Goal: Check status: Check status

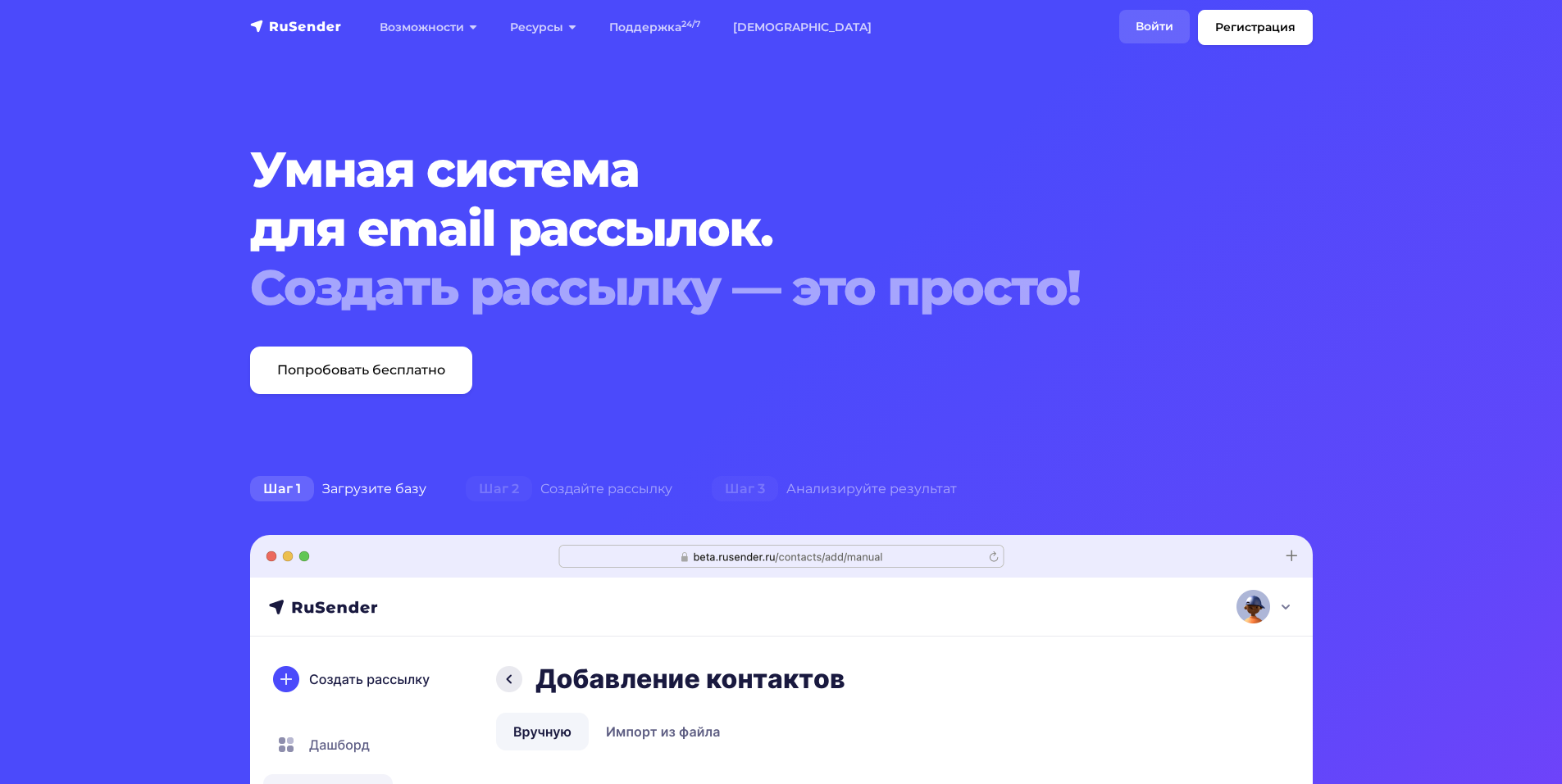
click at [1169, 23] on link "Войти" at bounding box center [1155, 26] width 71 height 34
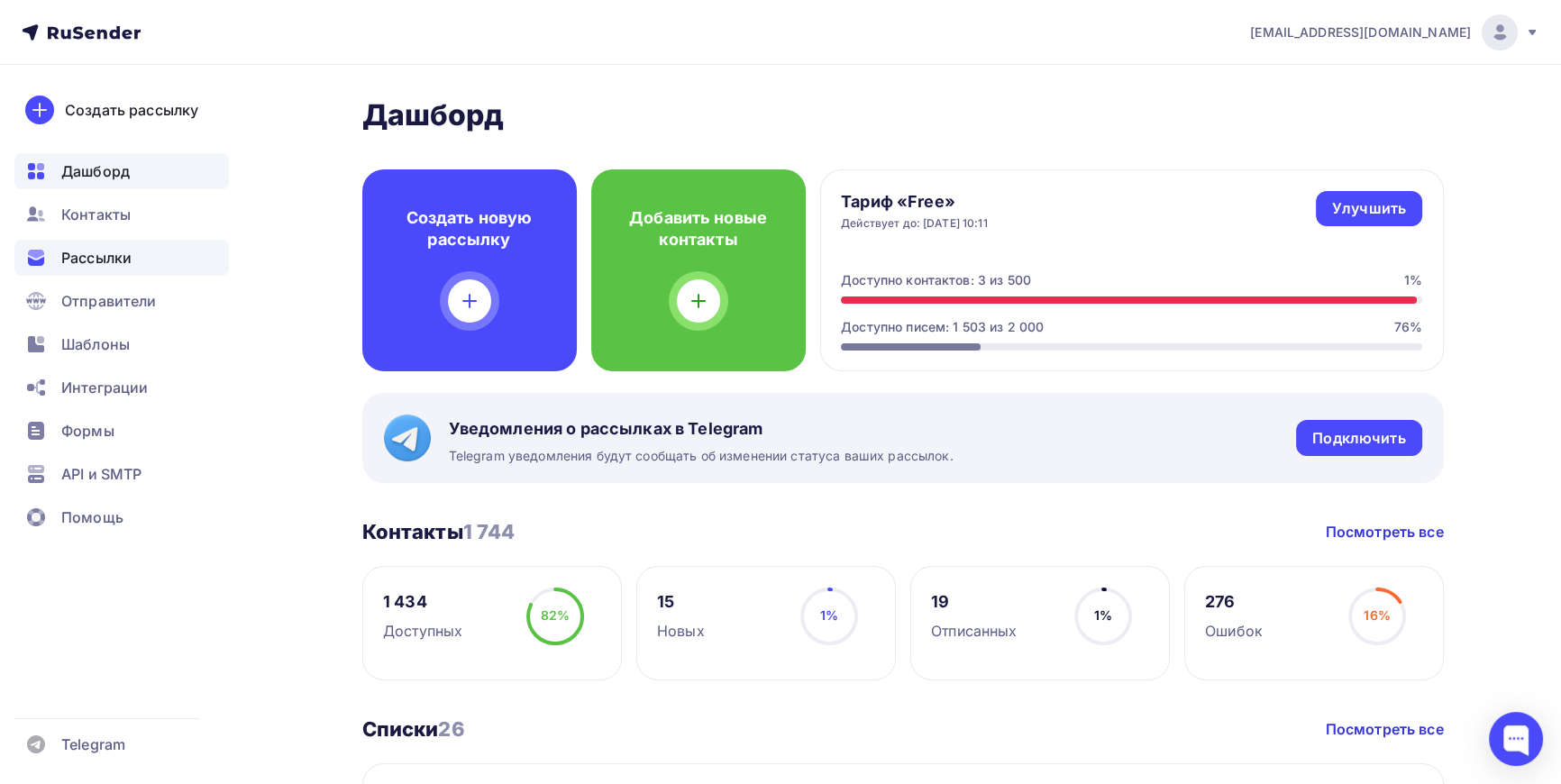
click at [81, 256] on span "Рассылки" at bounding box center [97, 257] width 70 height 22
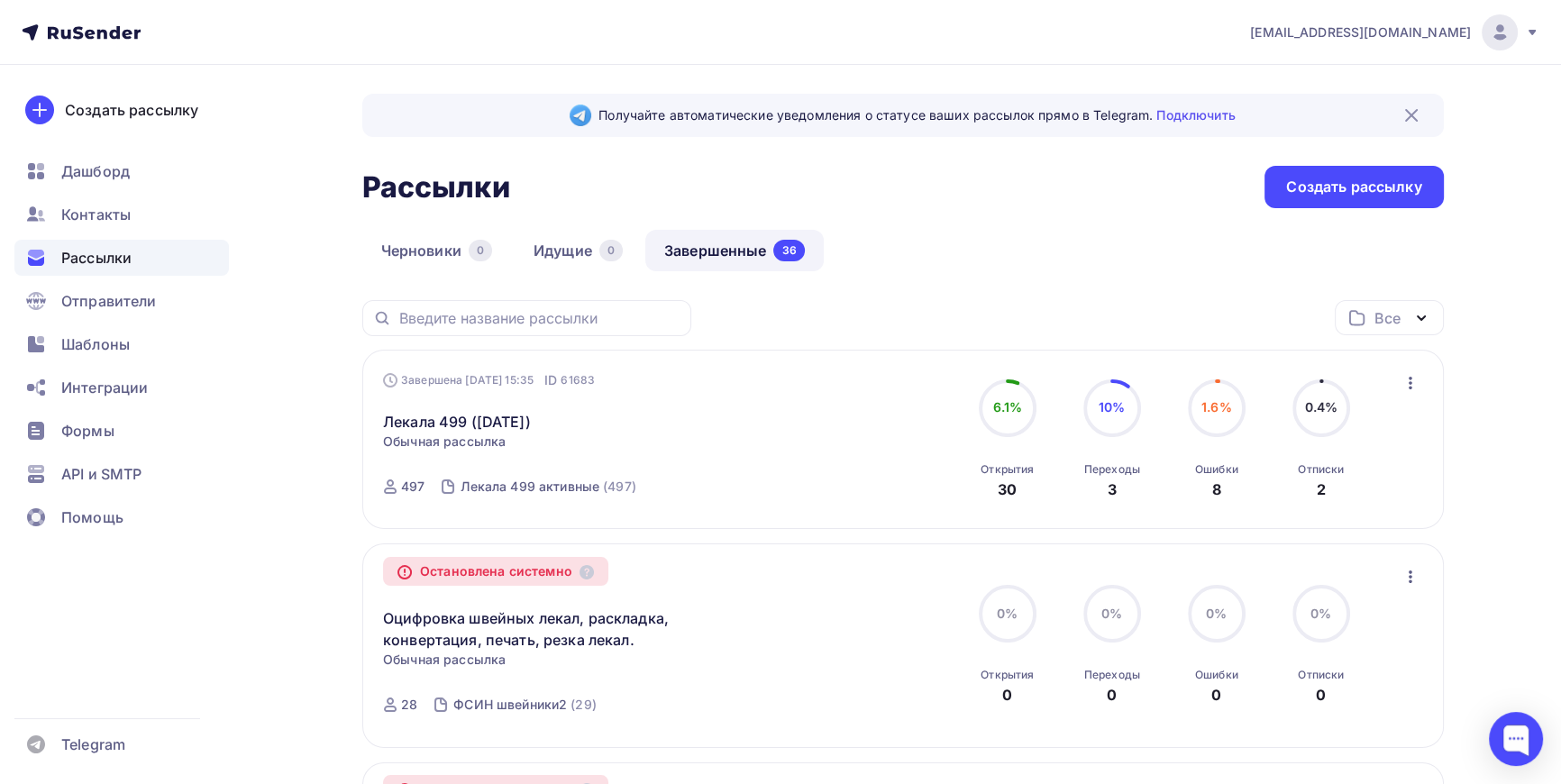
click at [703, 249] on link "Завершенные 36" at bounding box center [735, 251] width 179 height 42
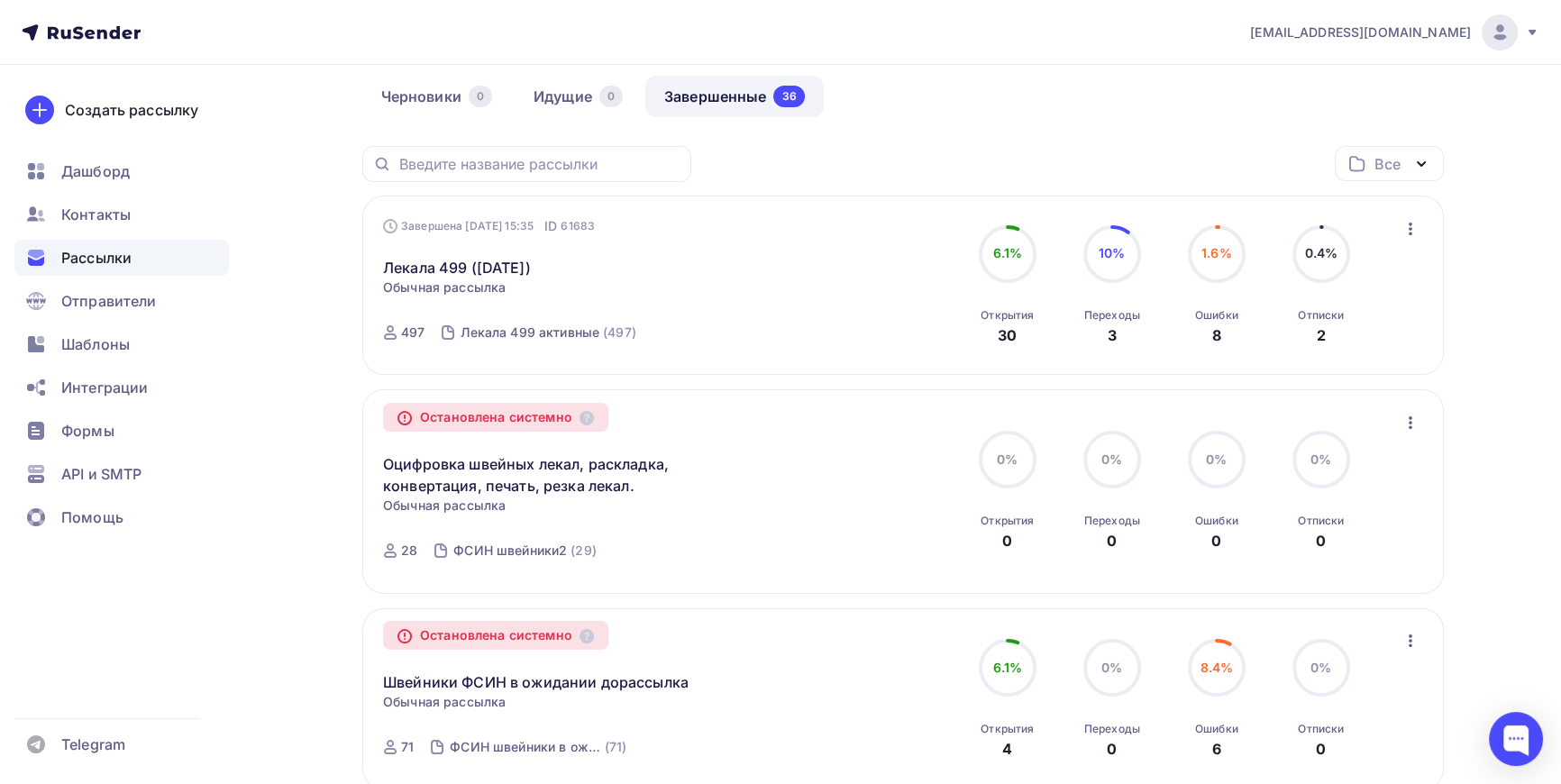
scroll to position [81, 0]
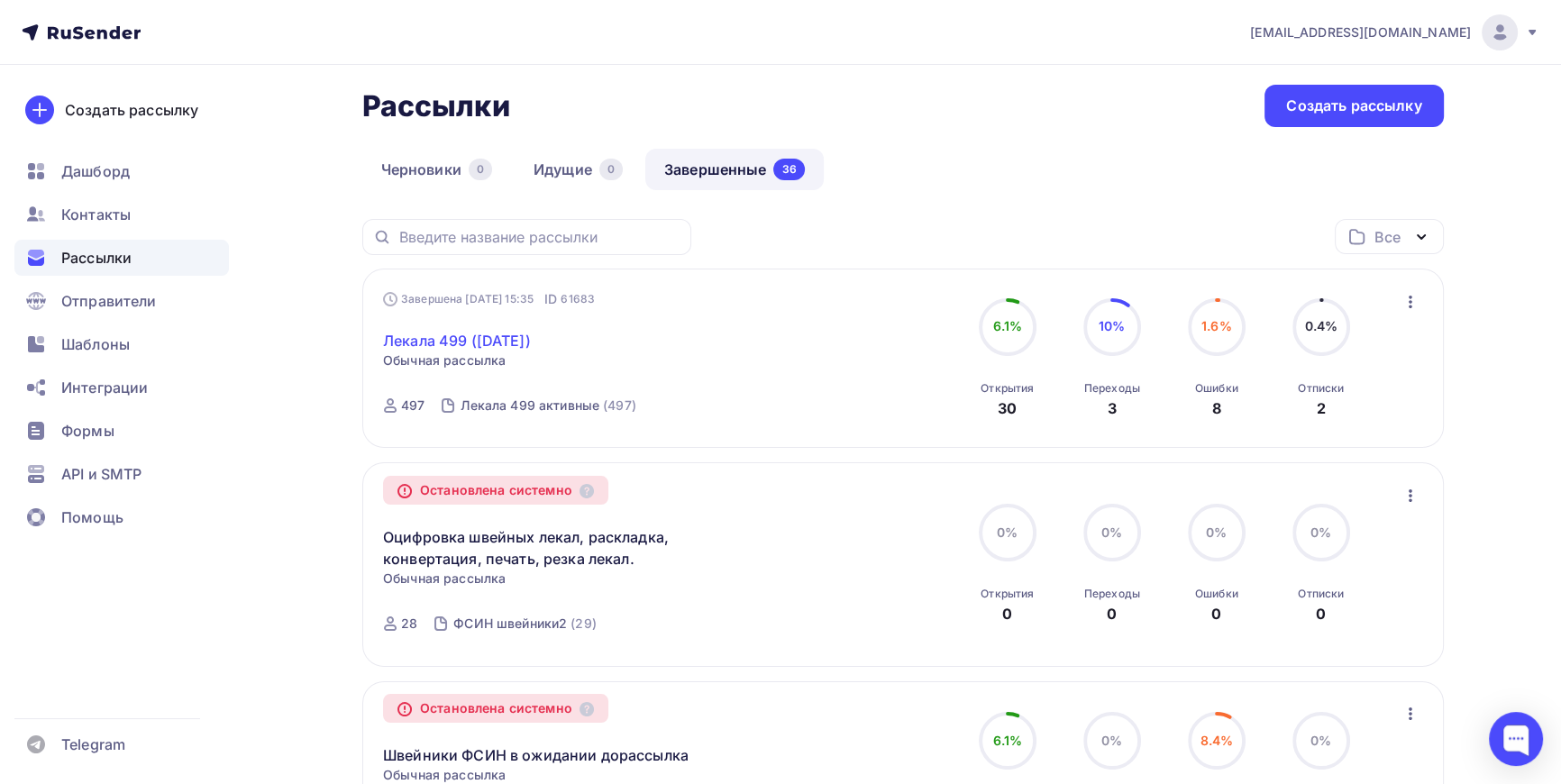
click at [461, 334] on link "Лекала 499 ([DATE])" at bounding box center [457, 340] width 148 height 22
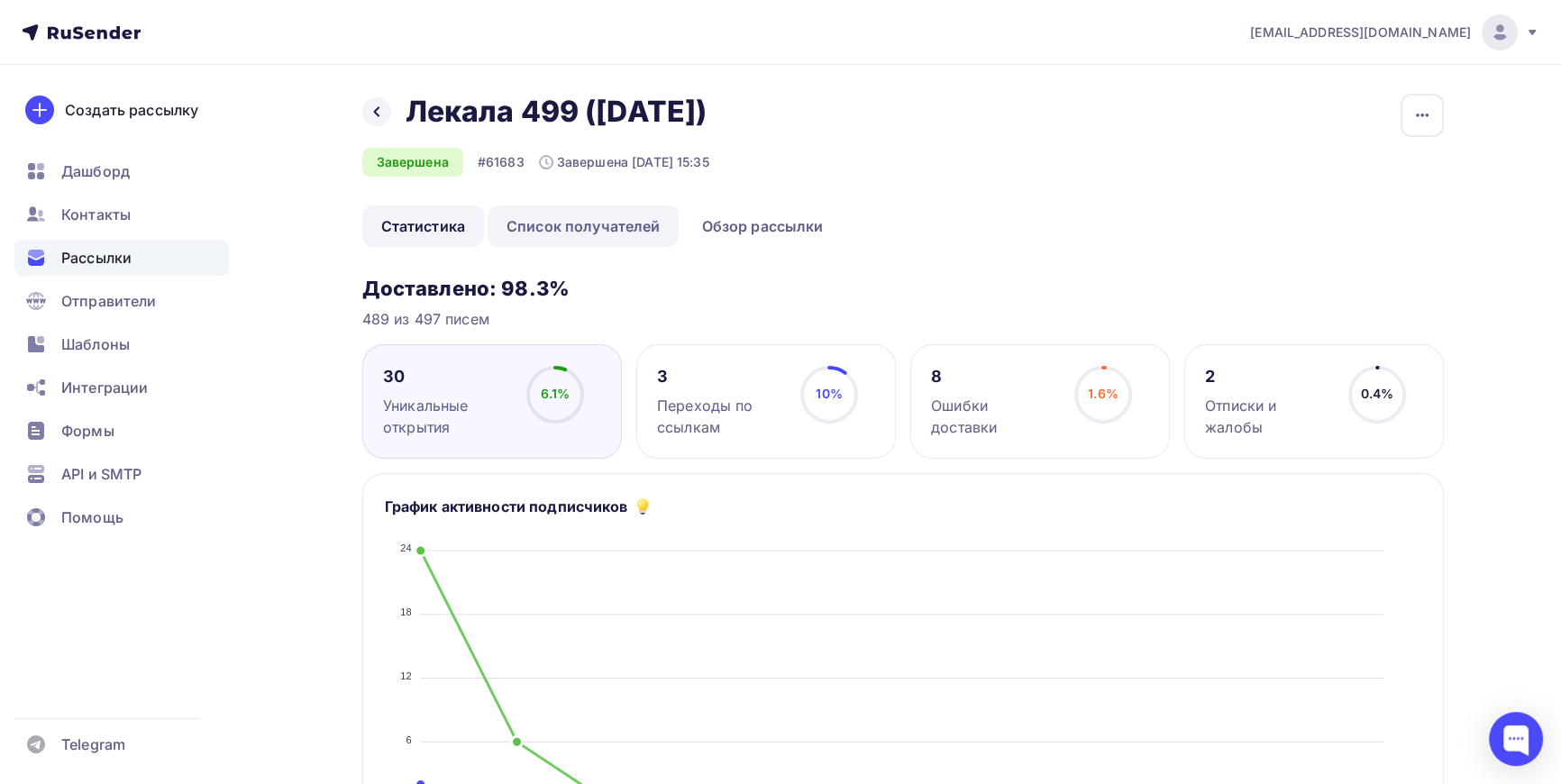
click at [622, 219] on link "Список получателей" at bounding box center [584, 226] width 192 height 42
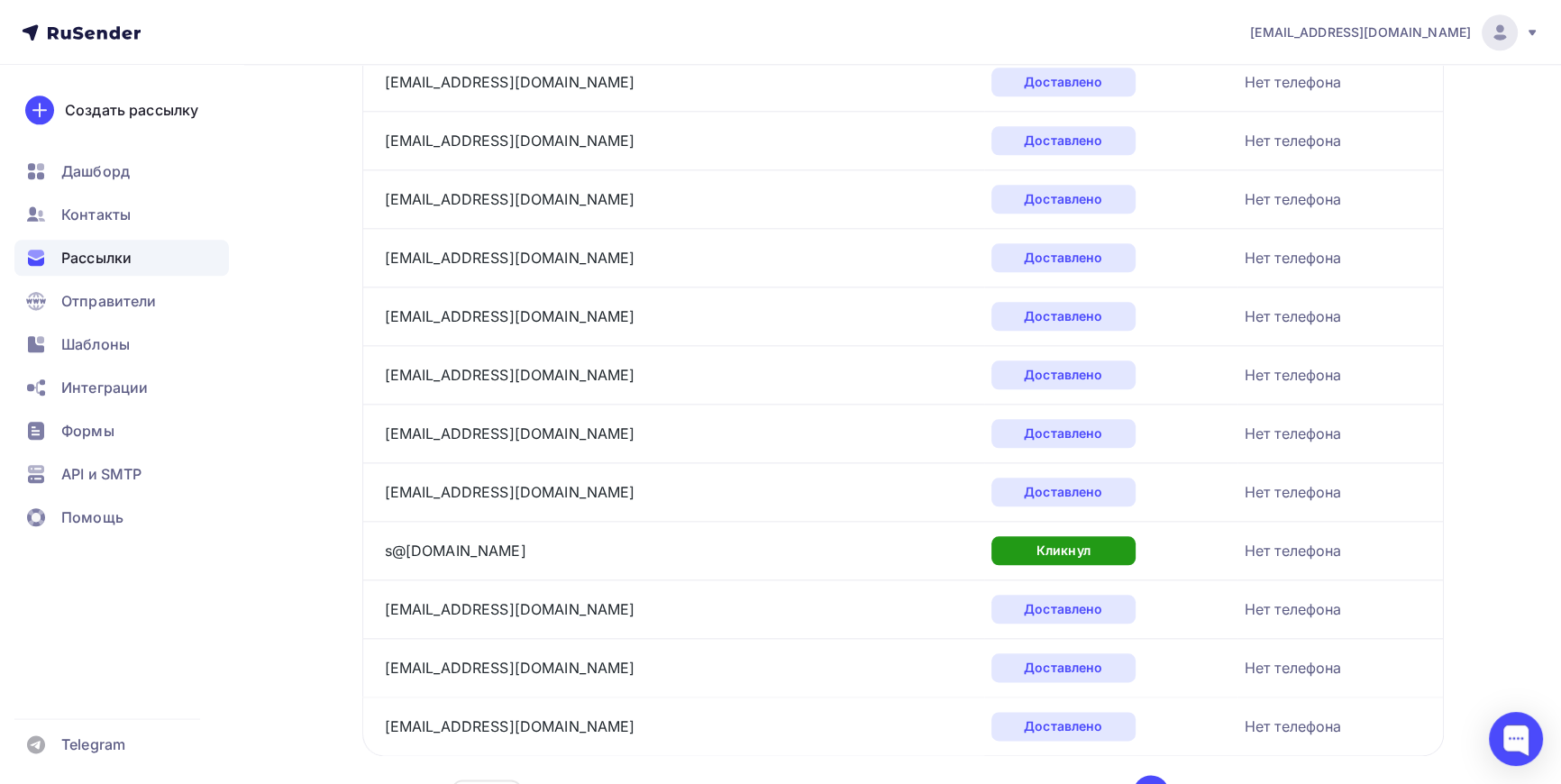
scroll to position [2660, 0]
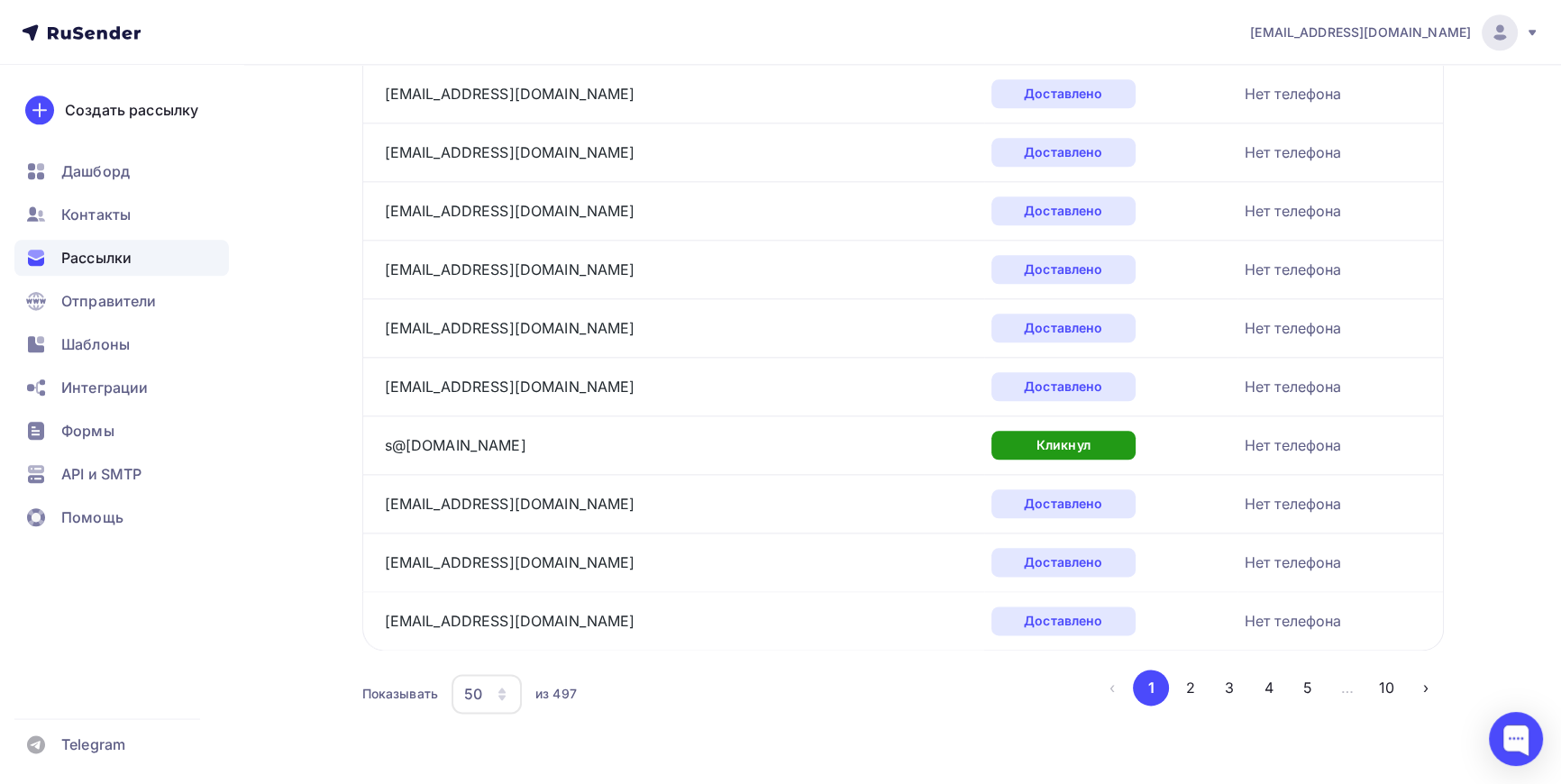
click at [509, 687] on div "50" at bounding box center [487, 694] width 70 height 40
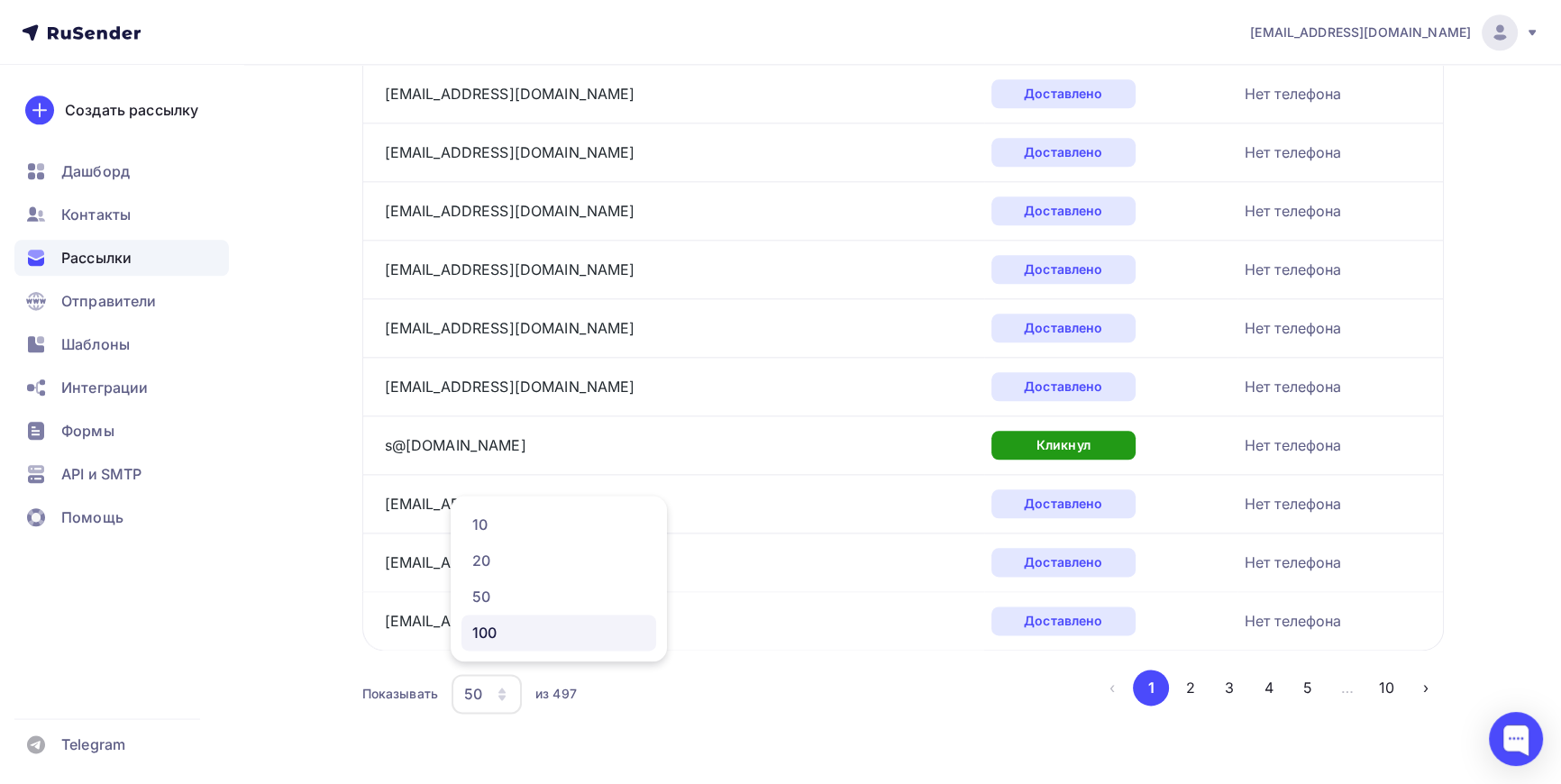
click at [488, 637] on div "100" at bounding box center [558, 632] width 173 height 22
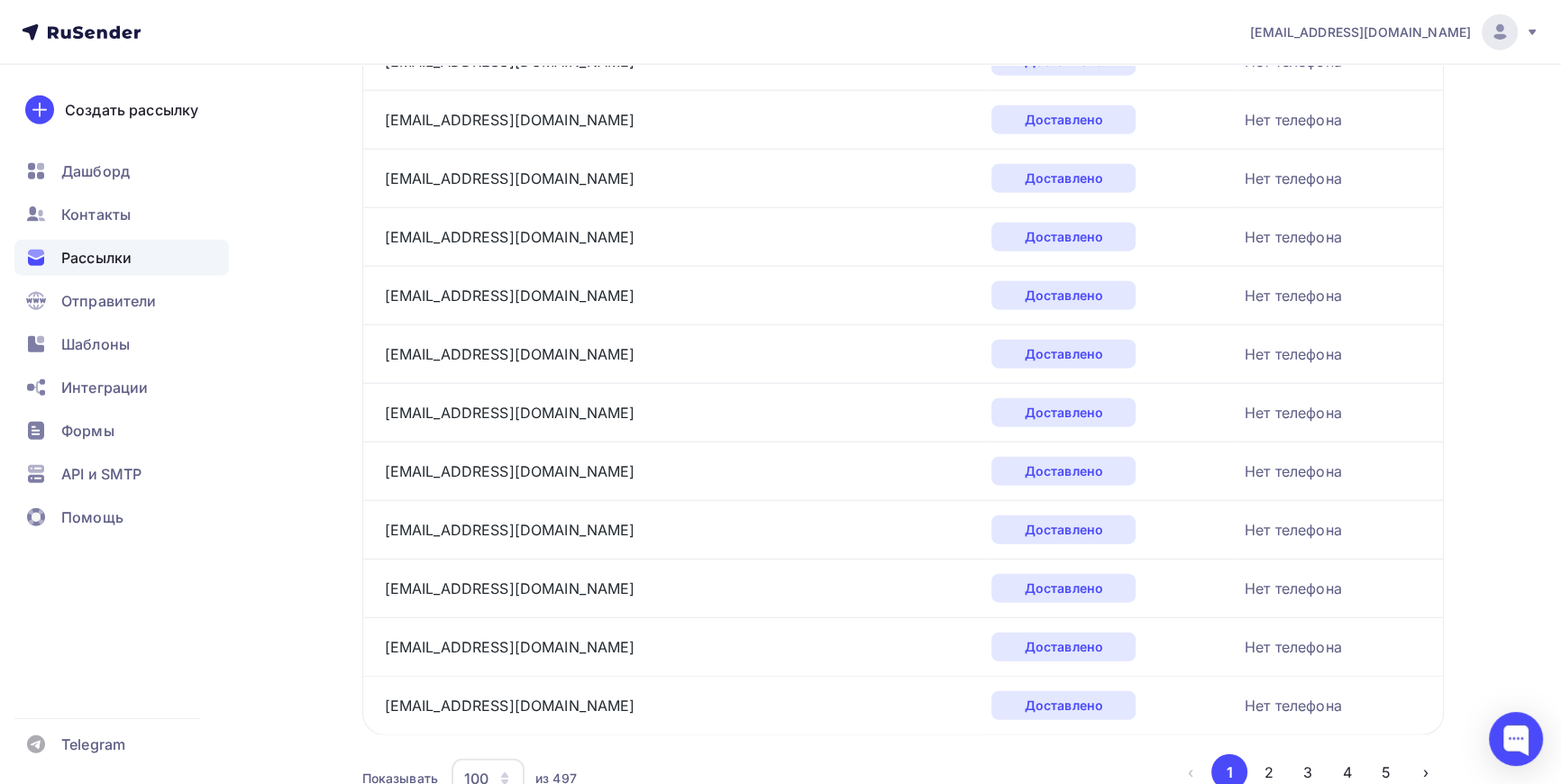
scroll to position [5584, 0]
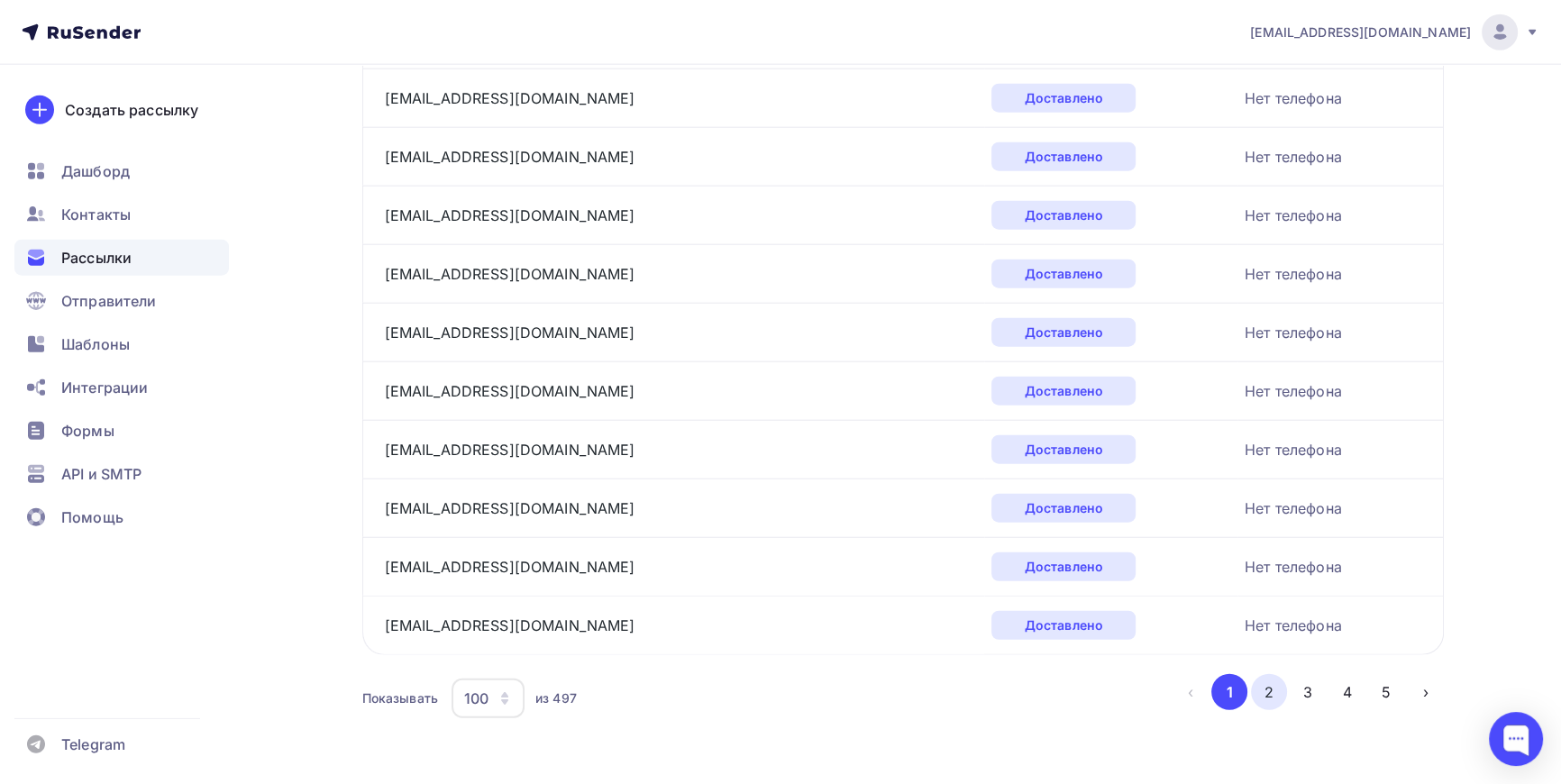
click at [1262, 681] on button "2" at bounding box center [1269, 692] width 36 height 36
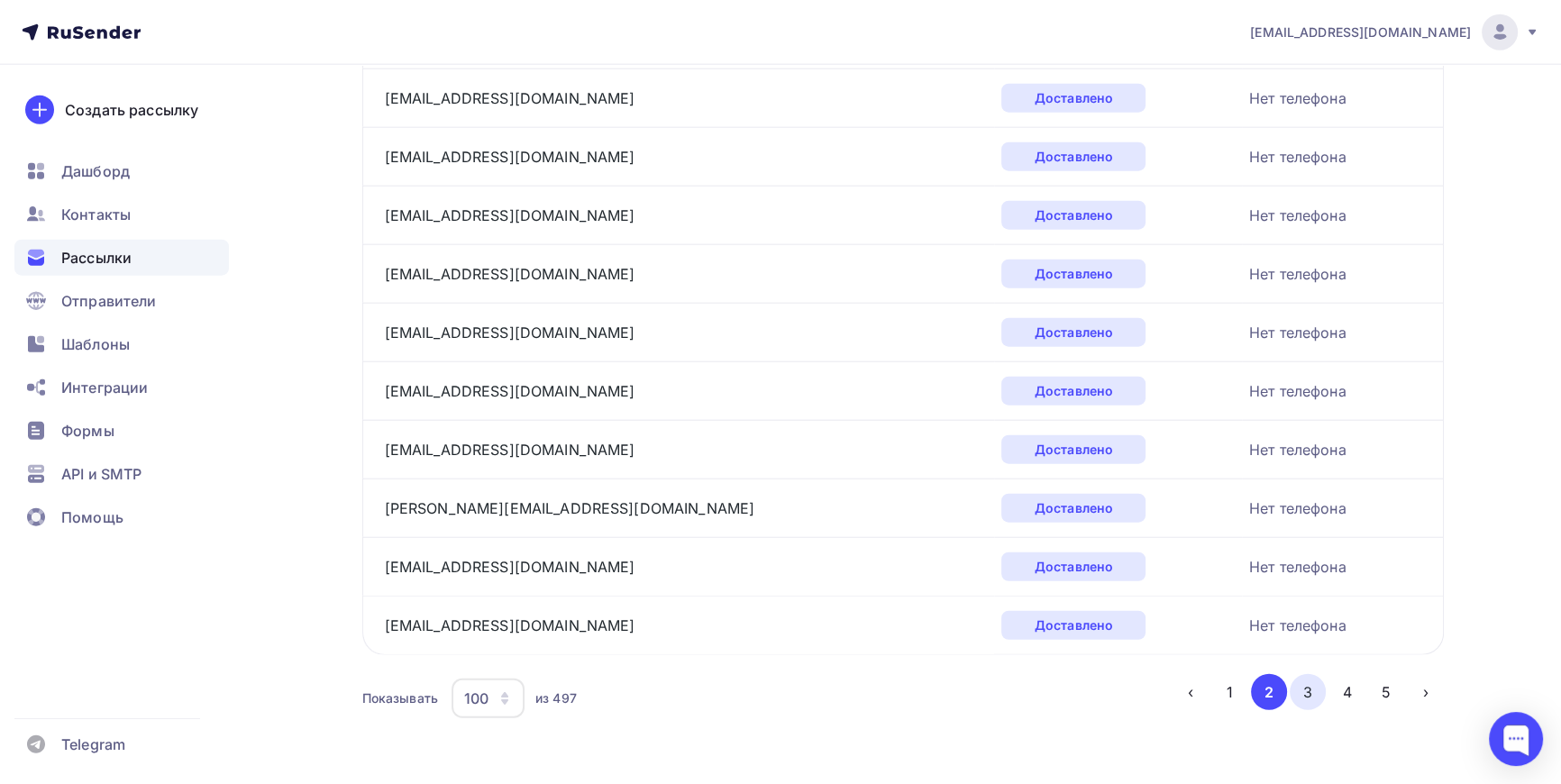
click at [1313, 684] on button "3" at bounding box center [1307, 692] width 36 height 36
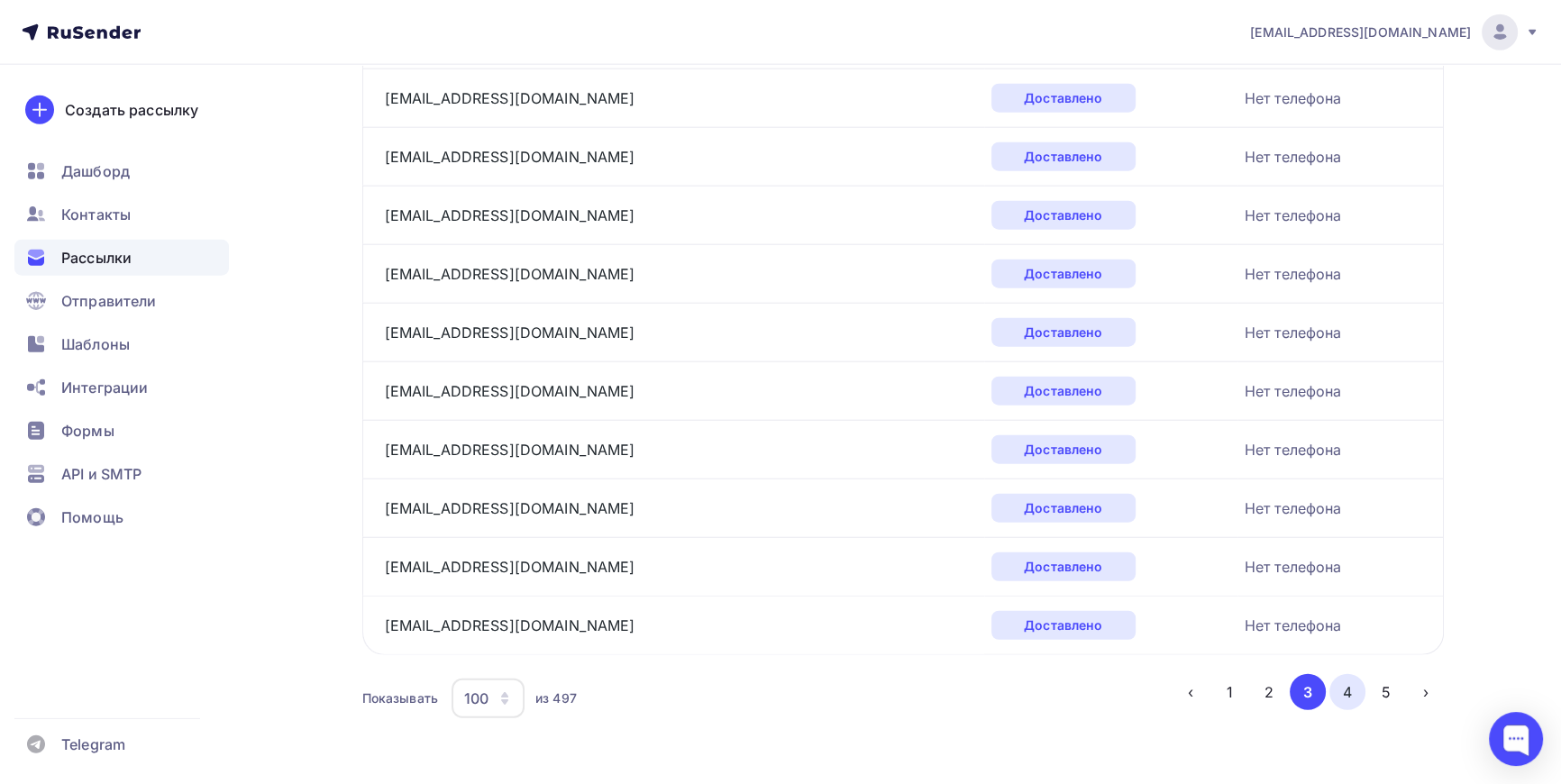
click at [1346, 685] on button "4" at bounding box center [1347, 692] width 36 height 36
click at [1380, 683] on button "5" at bounding box center [1386, 692] width 36 height 36
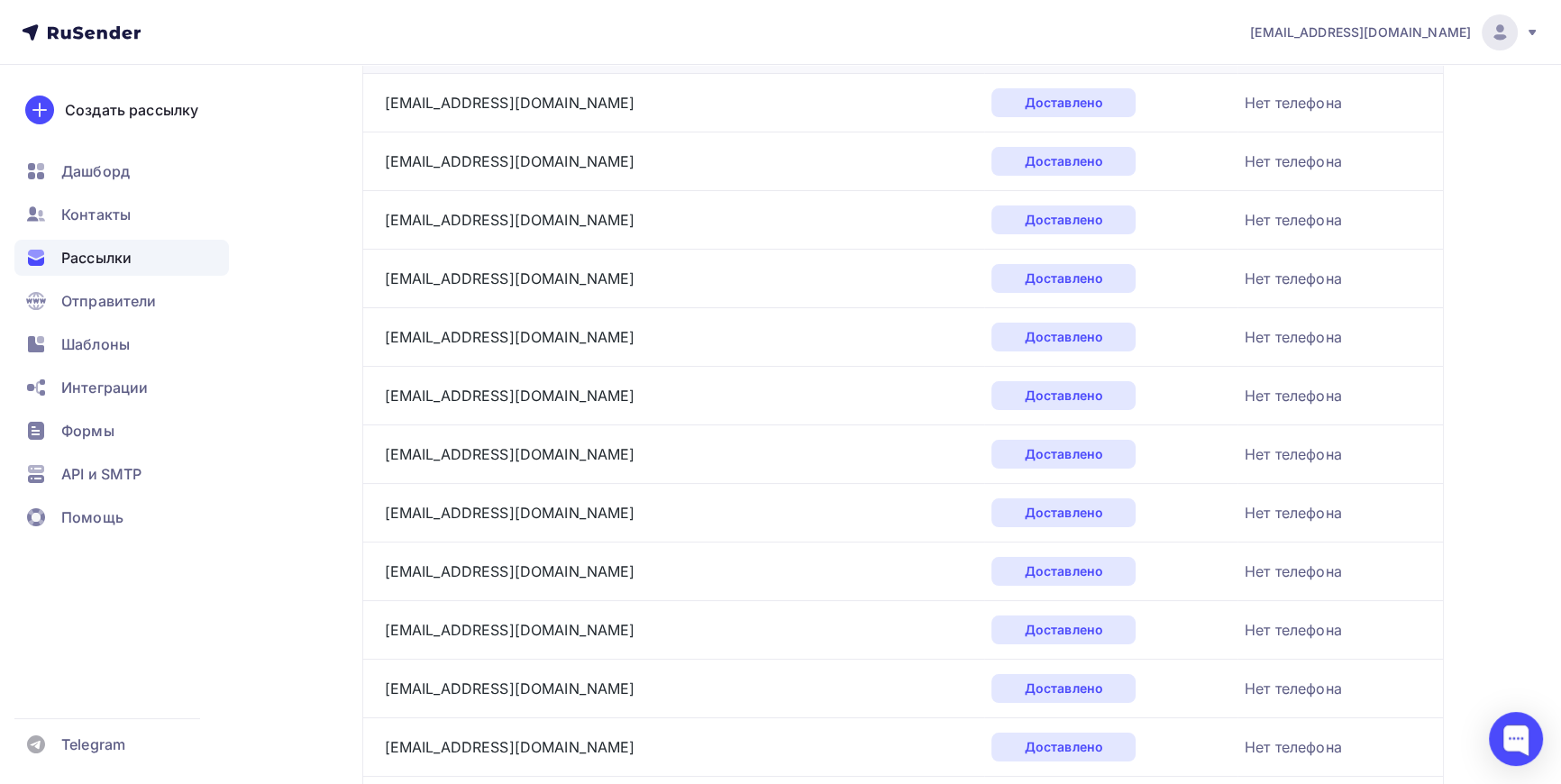
scroll to position [0, 0]
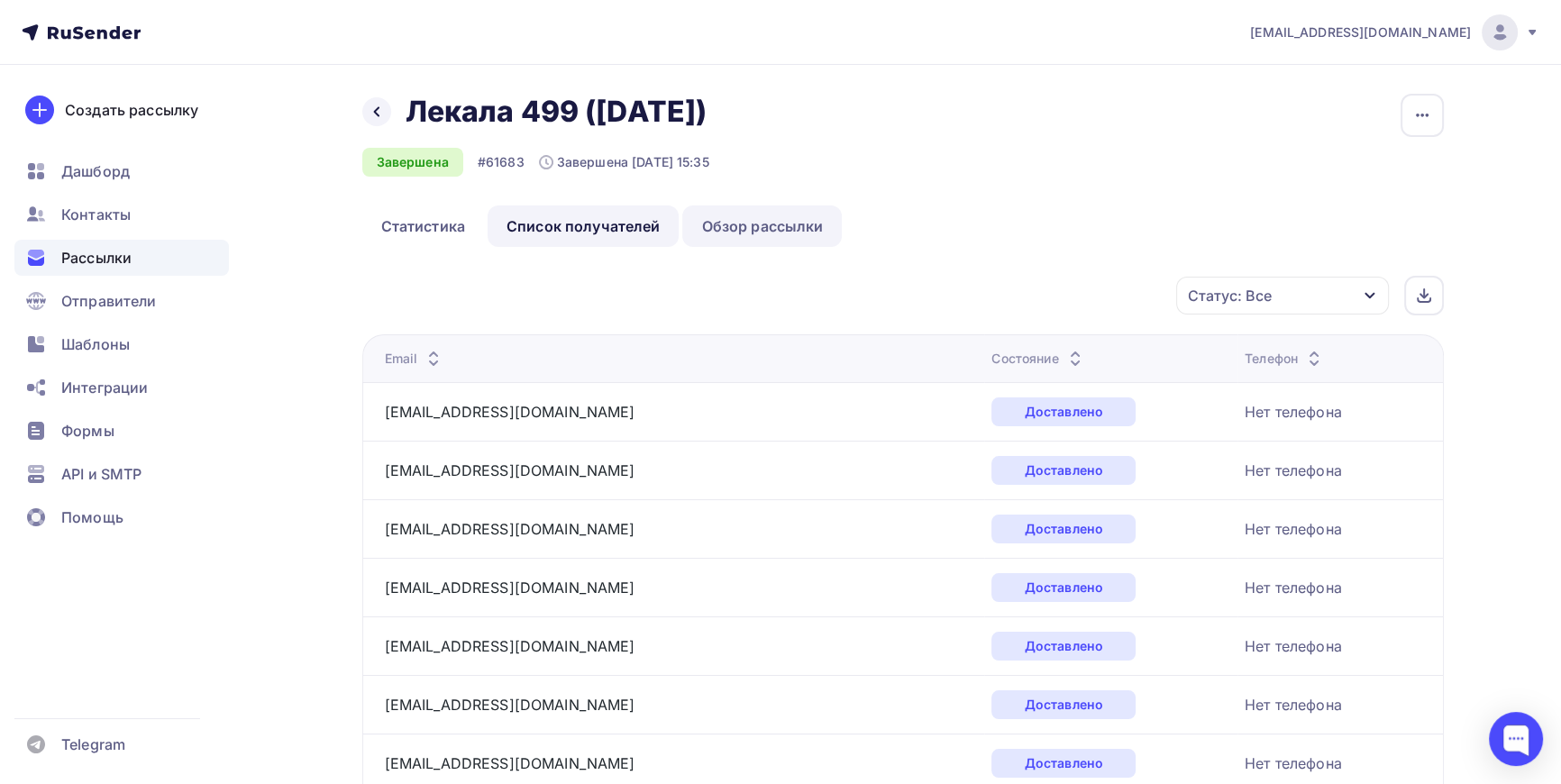
click at [786, 221] on link "Обзор рассылки" at bounding box center [762, 226] width 160 height 42
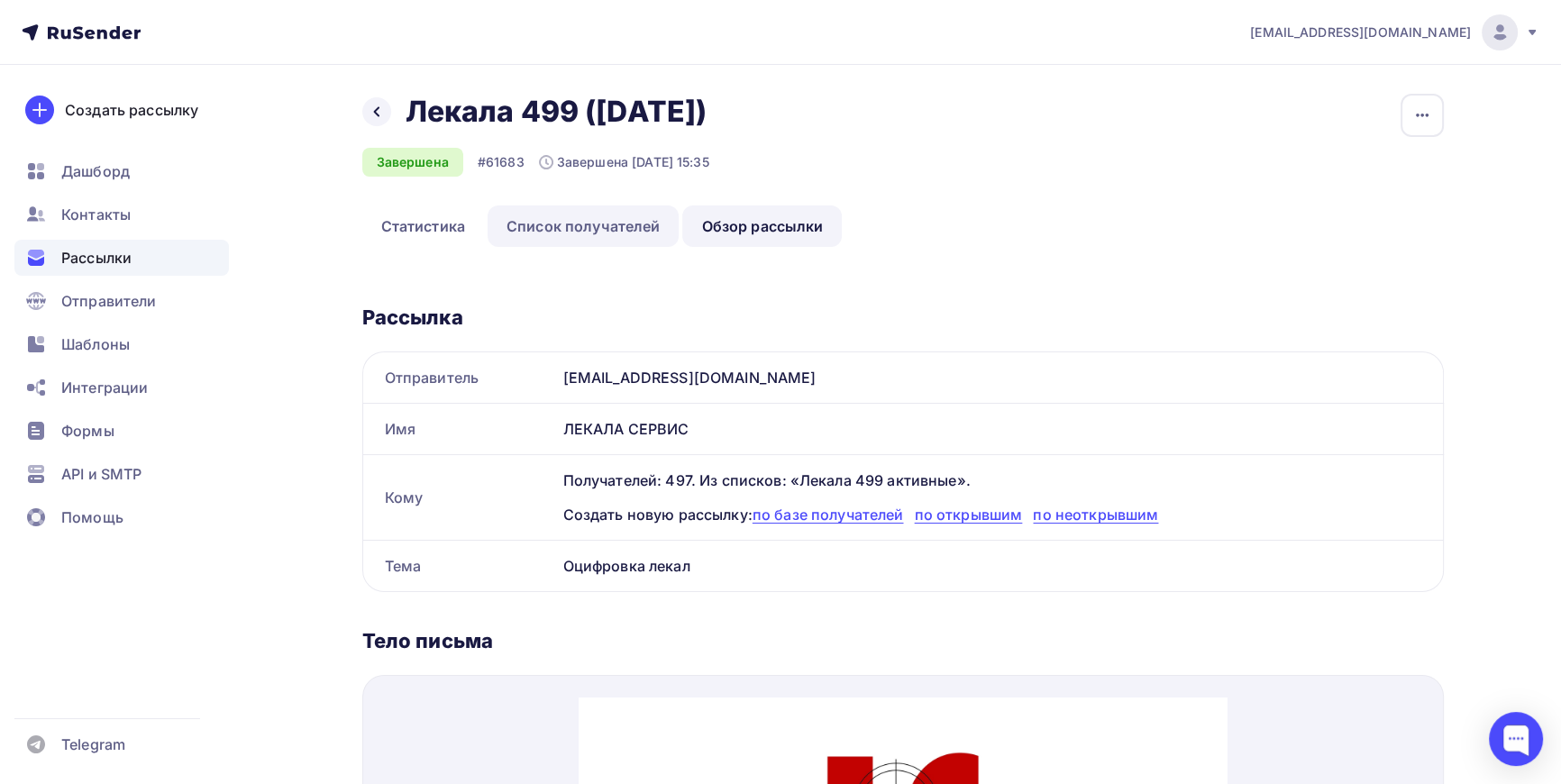
click at [574, 228] on link "Список получателей" at bounding box center [584, 226] width 192 height 42
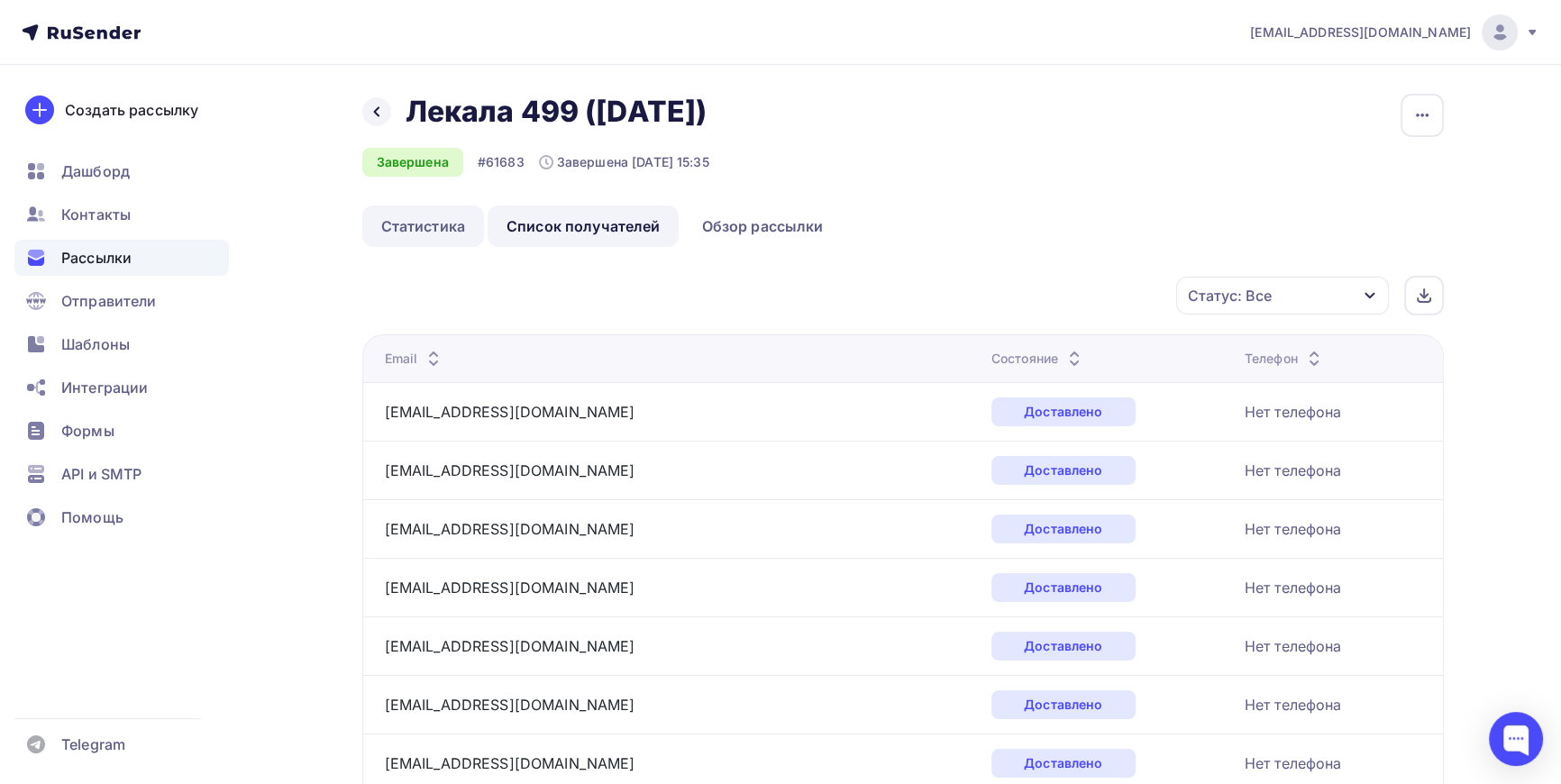
click at [417, 229] on link "Статистика" at bounding box center [423, 226] width 122 height 42
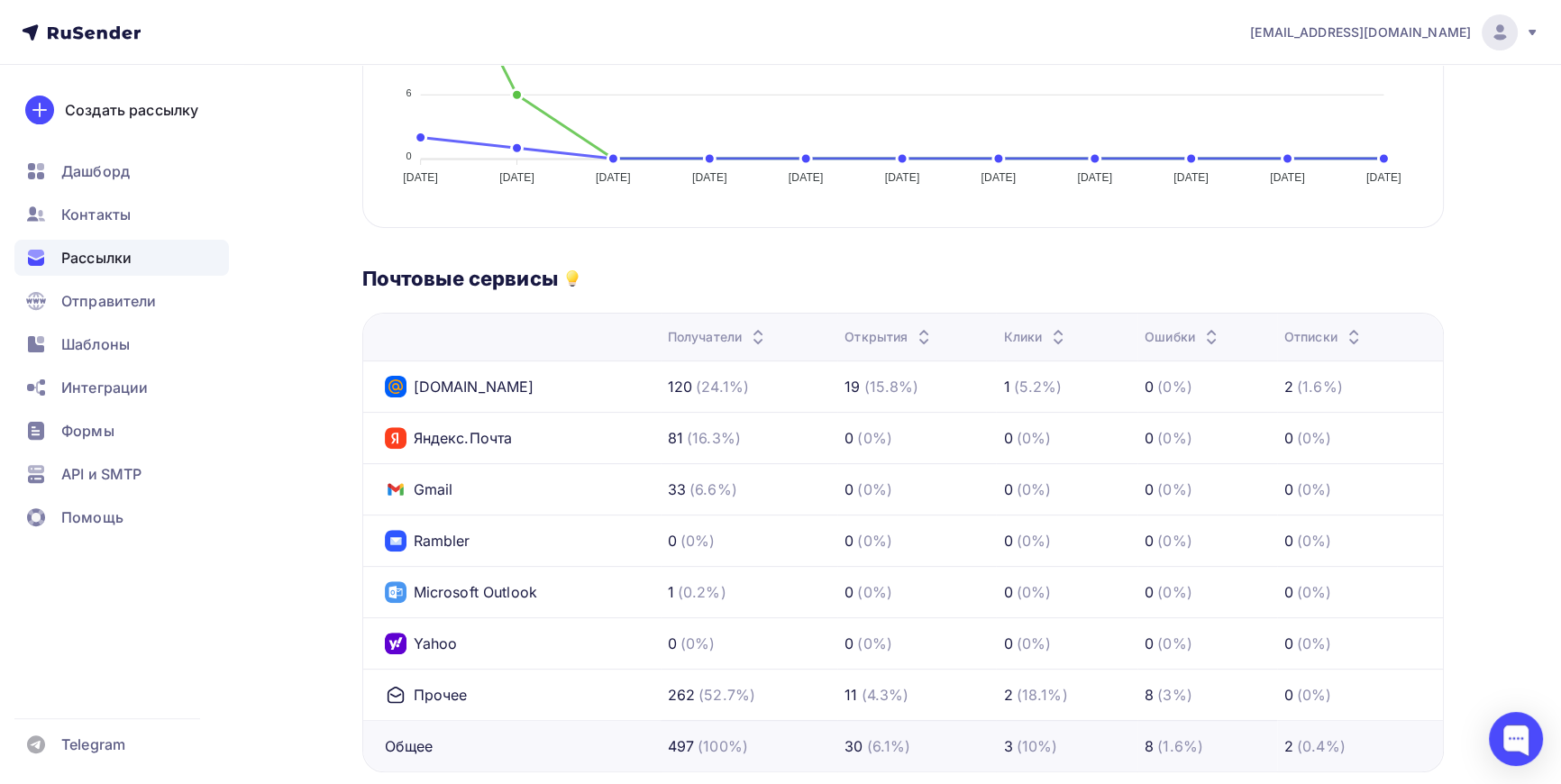
scroll to position [819, 0]
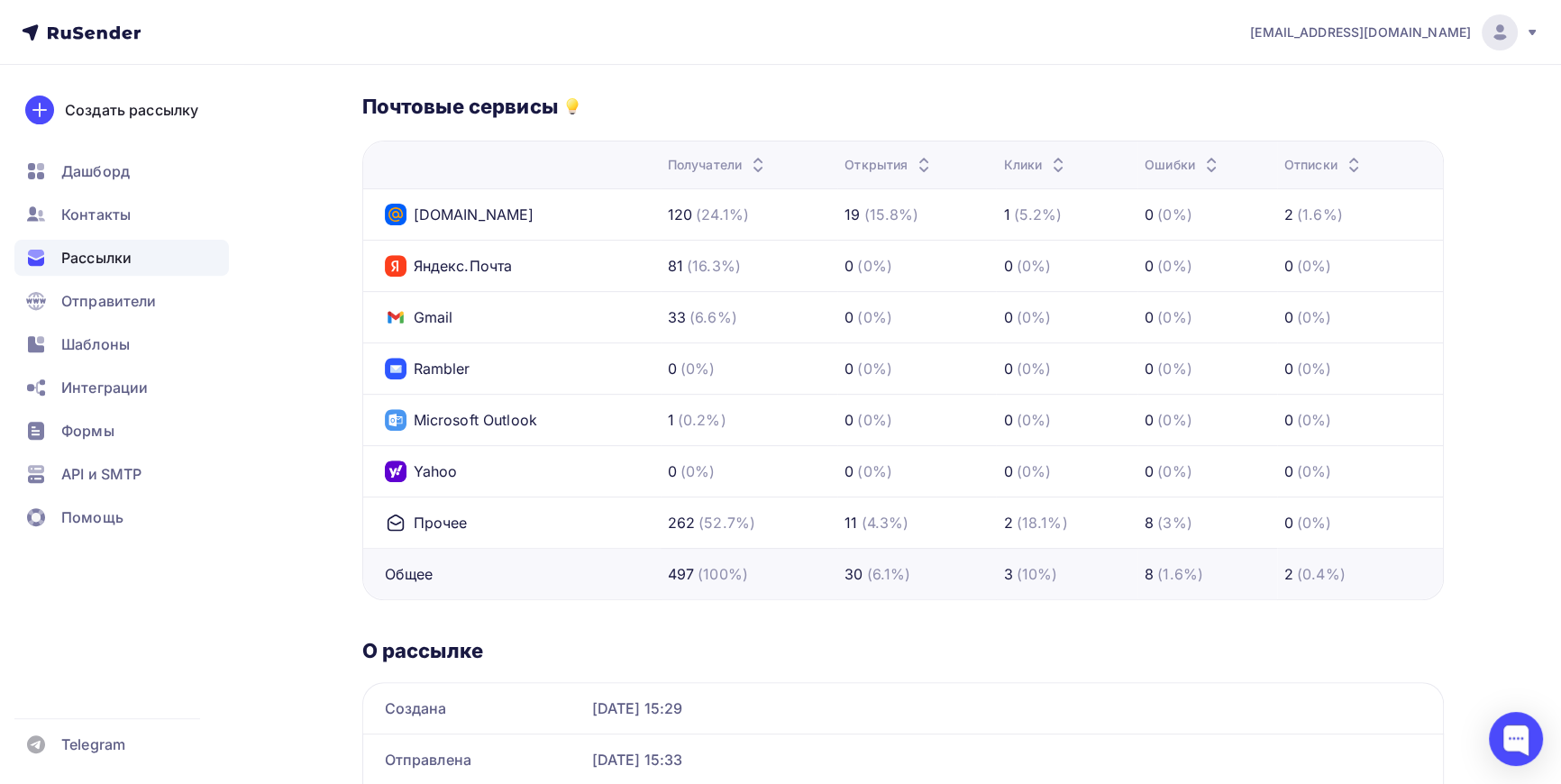
drag, startPoint x: 1029, startPoint y: 263, endPoint x: 1250, endPoint y: 254, distance: 221.2
click at [1192, 249] on tr "Яндекс.Почта 81 (16.3%) 0 (0%) 0 (0%) 0 (0%) 0 (0%)" at bounding box center [903, 265] width 1080 height 51
click at [1319, 260] on div "(0%)" at bounding box center [1314, 266] width 35 height 22
drag, startPoint x: 706, startPoint y: 260, endPoint x: 887, endPoint y: 252, distance: 181.2
click at [885, 252] on tr "Яндекс.Почта 81 (16.3%) 0 (0%) 0 (0%) 0 (0%) 0 (0%)" at bounding box center [903, 265] width 1080 height 51
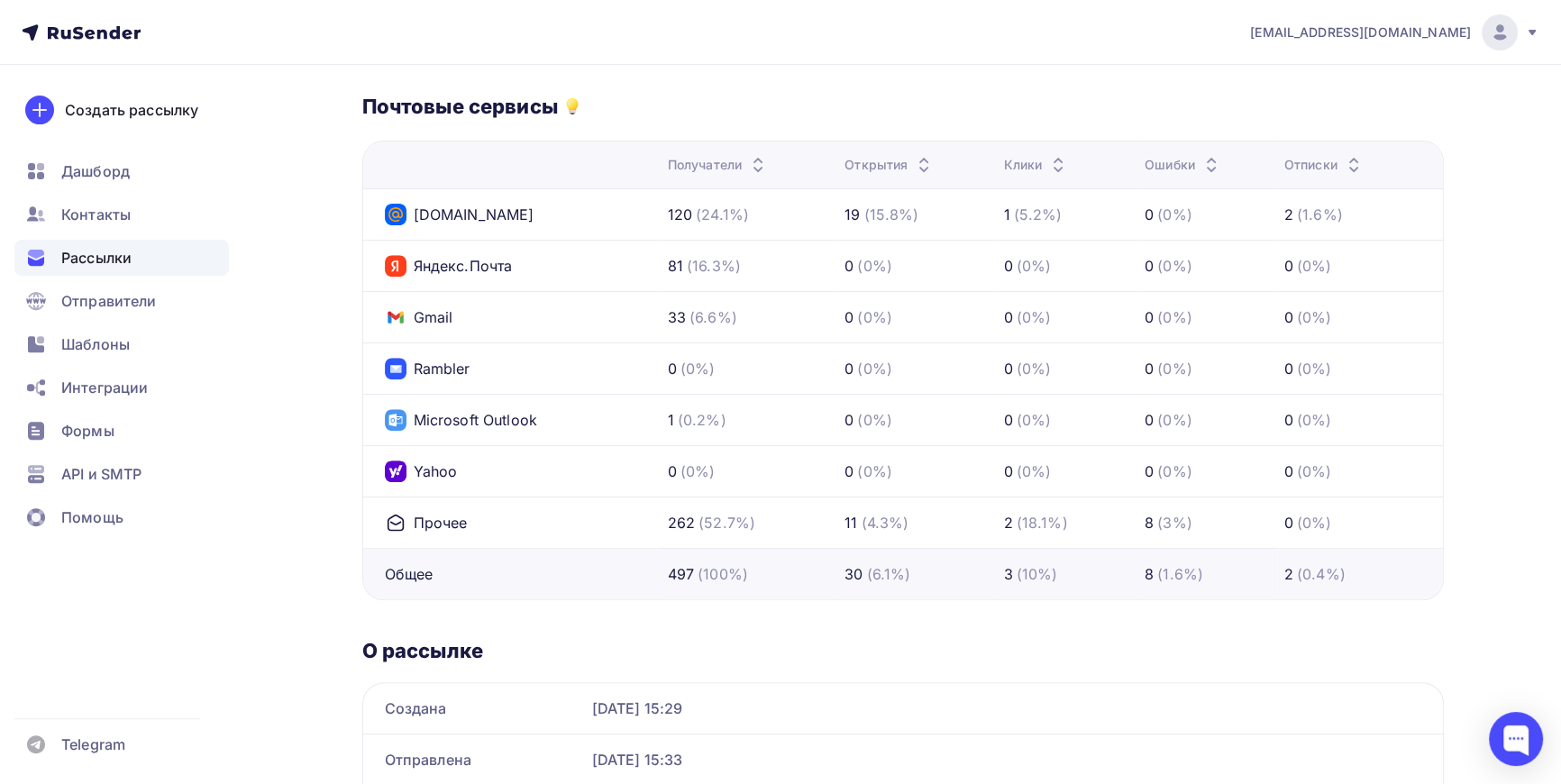
click at [879, 257] on div "(0%)" at bounding box center [875, 266] width 35 height 22
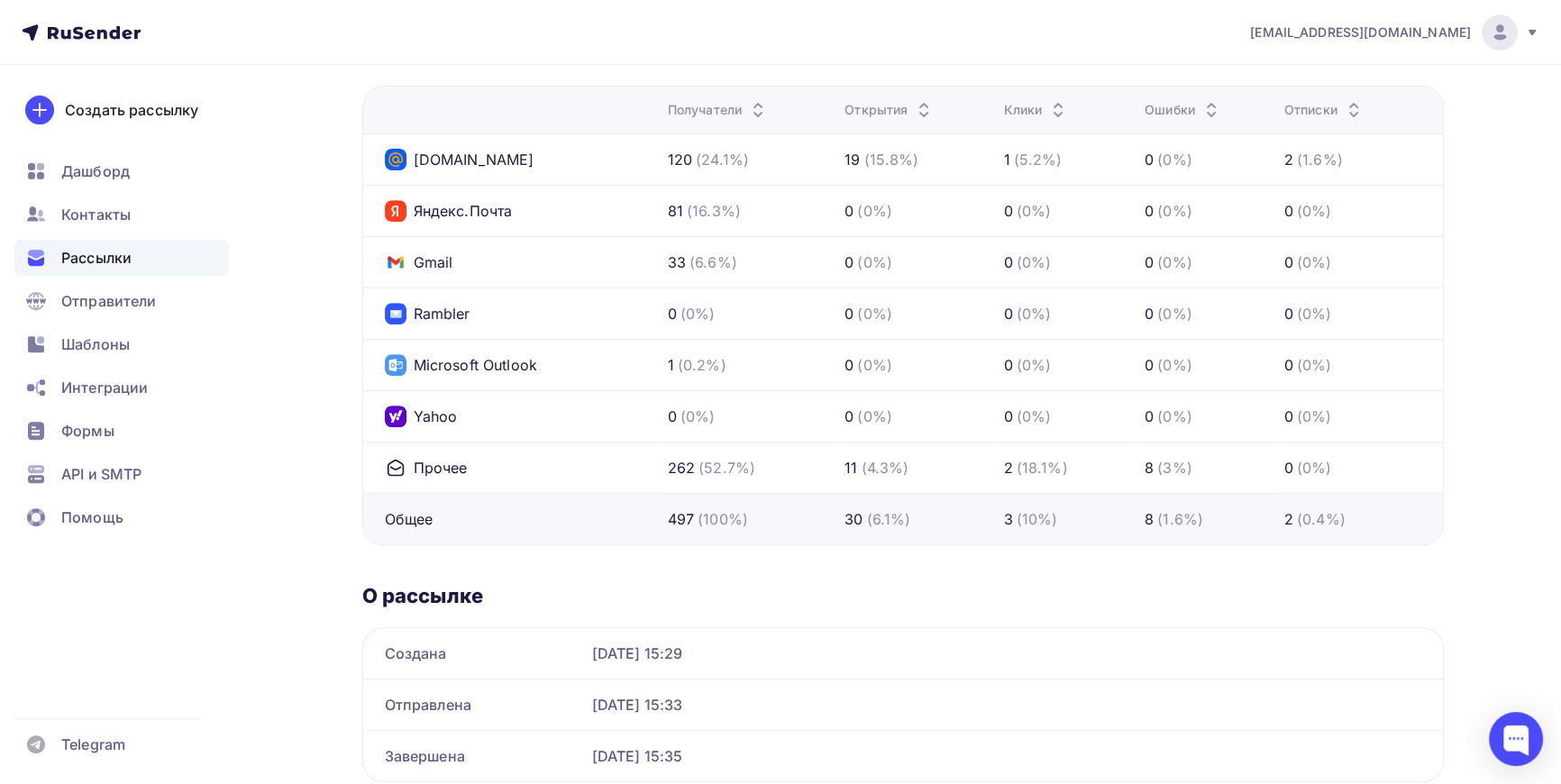
scroll to position [901, 0]
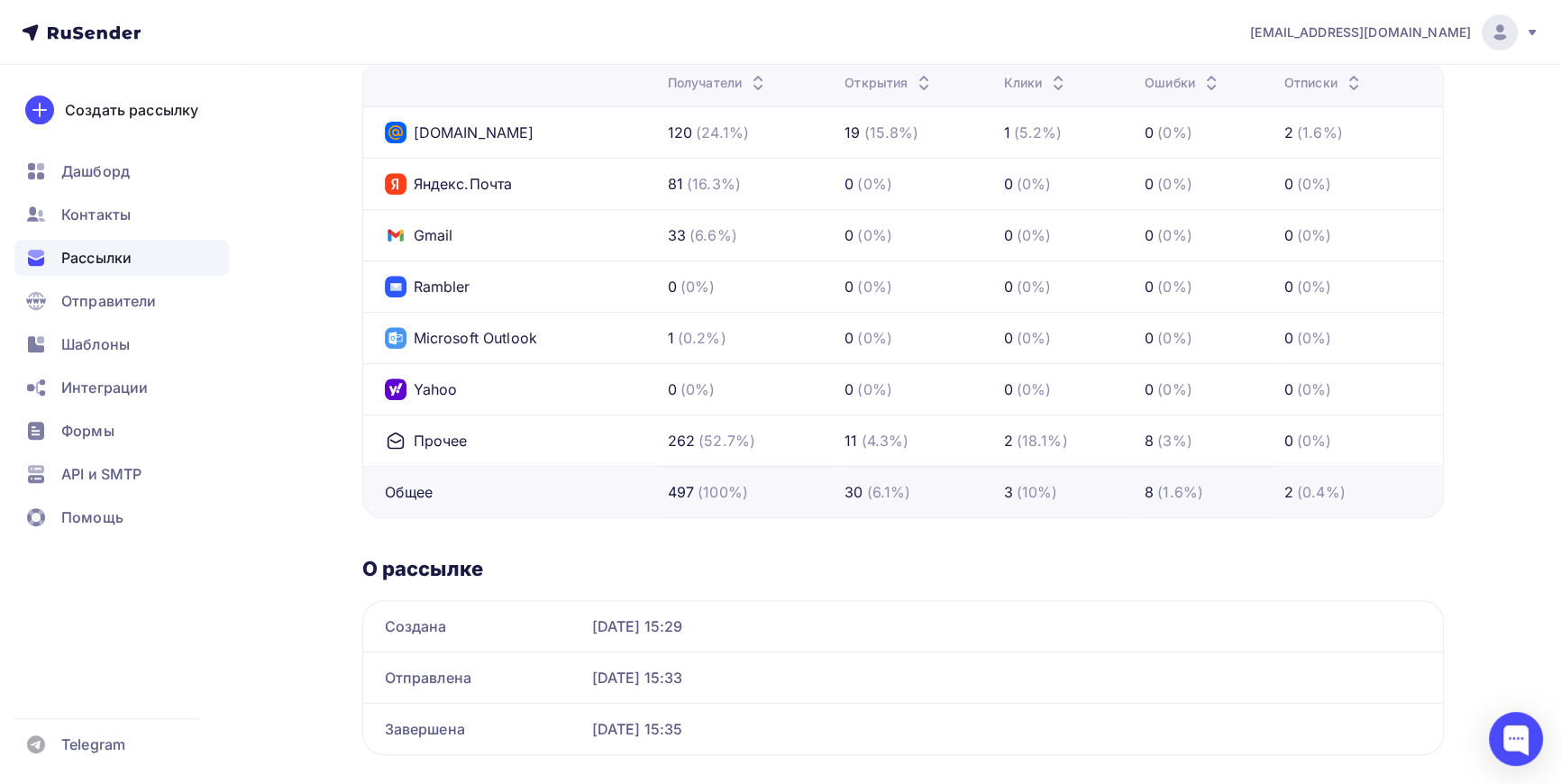
drag, startPoint x: 648, startPoint y: 235, endPoint x: 773, endPoint y: 228, distance: 125.2
click at [772, 228] on tr "Gmail 33 (6.6%) 0 (0%) 0 (0%) 0 (0%) 0 (0%)" at bounding box center [903, 234] width 1080 height 51
click at [767, 239] on div "33 (6.6%)" at bounding box center [749, 234] width 163 height 22
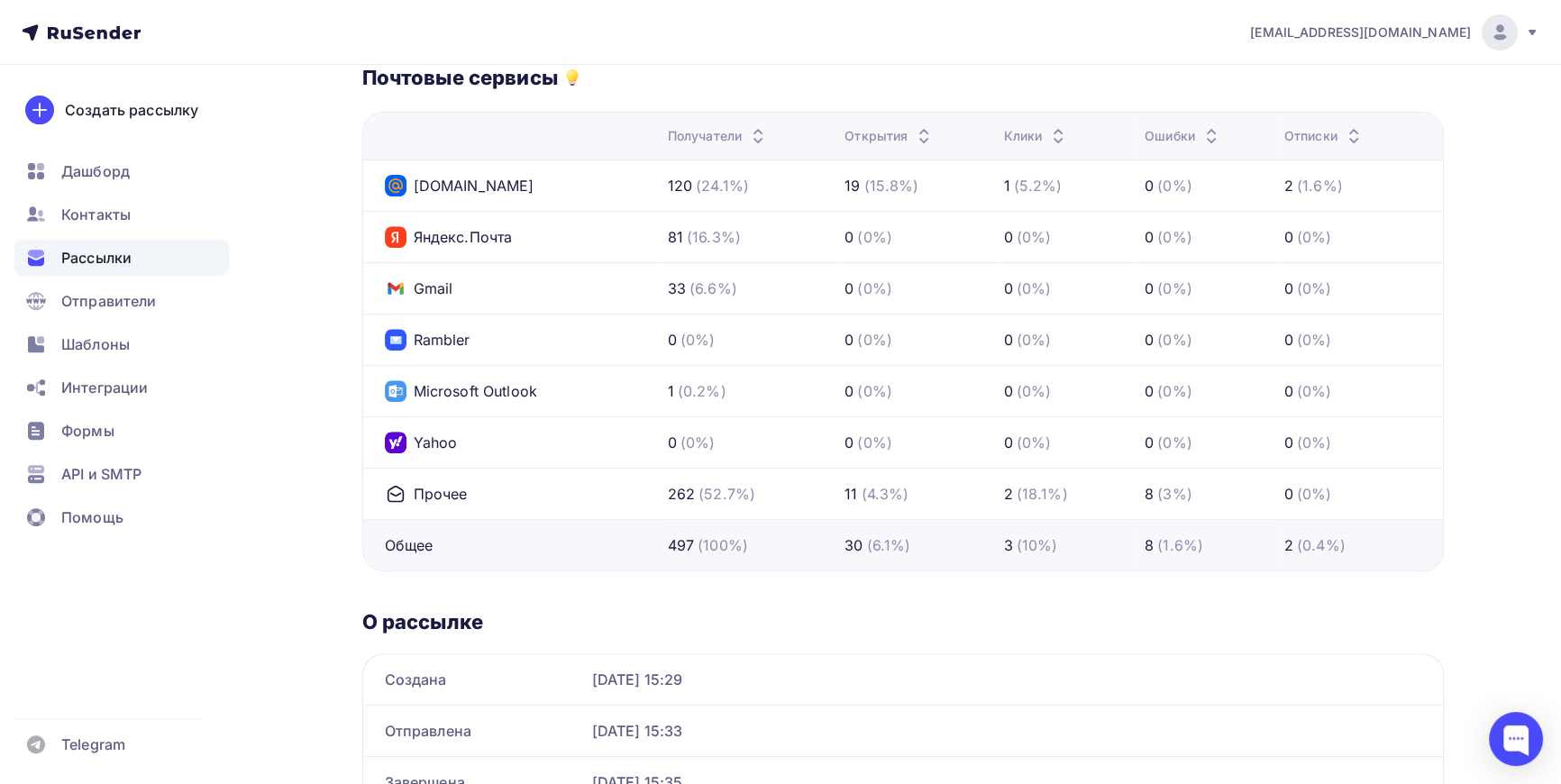
scroll to position [819, 0]
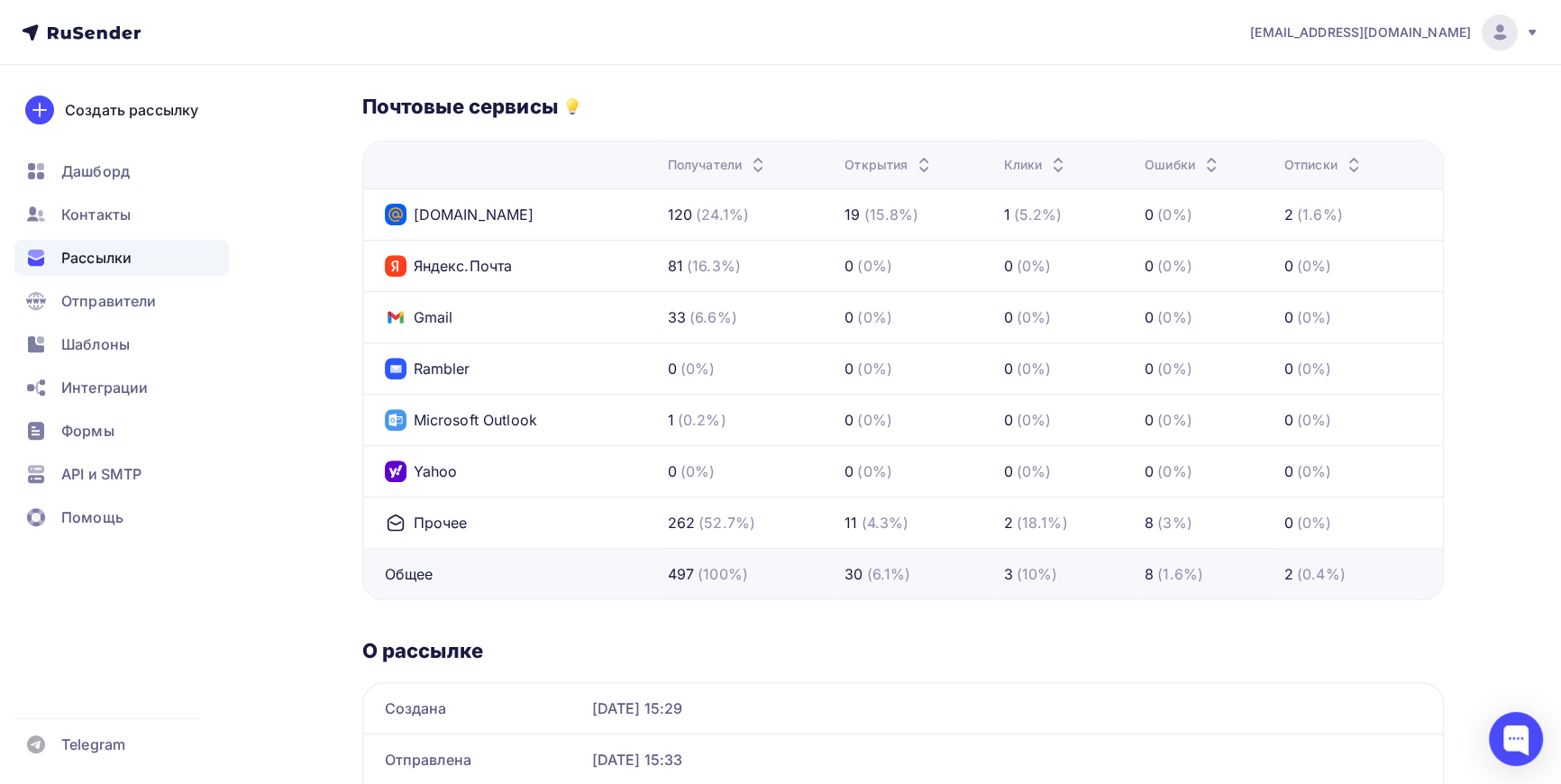
drag, startPoint x: 666, startPoint y: 520, endPoint x: 768, endPoint y: 527, distance: 102.2
click at [768, 527] on td "262 (52.7%)" at bounding box center [749, 522] width 178 height 51
click at [768, 527] on div "262 (52.7%)" at bounding box center [749, 522] width 163 height 22
click at [789, 523] on tr "Прочее 262 (52.7%) 11 (4.3%) 2 (18.1%) 8 (3%) 0 (0%)" at bounding box center [903, 522] width 1080 height 51
click at [845, 526] on td "11 (4.3%)" at bounding box center [916, 522] width 159 height 51
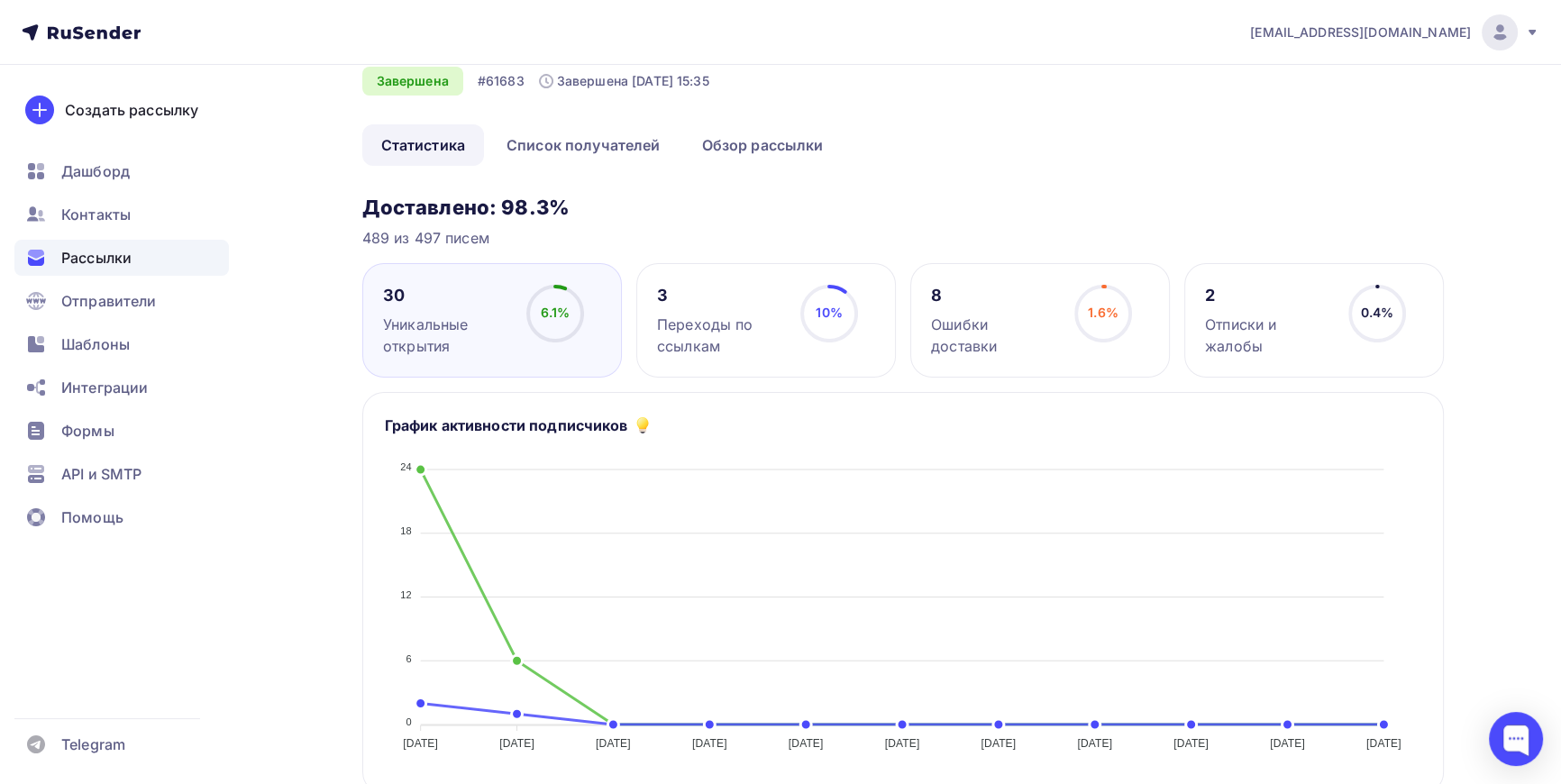
scroll to position [0, 0]
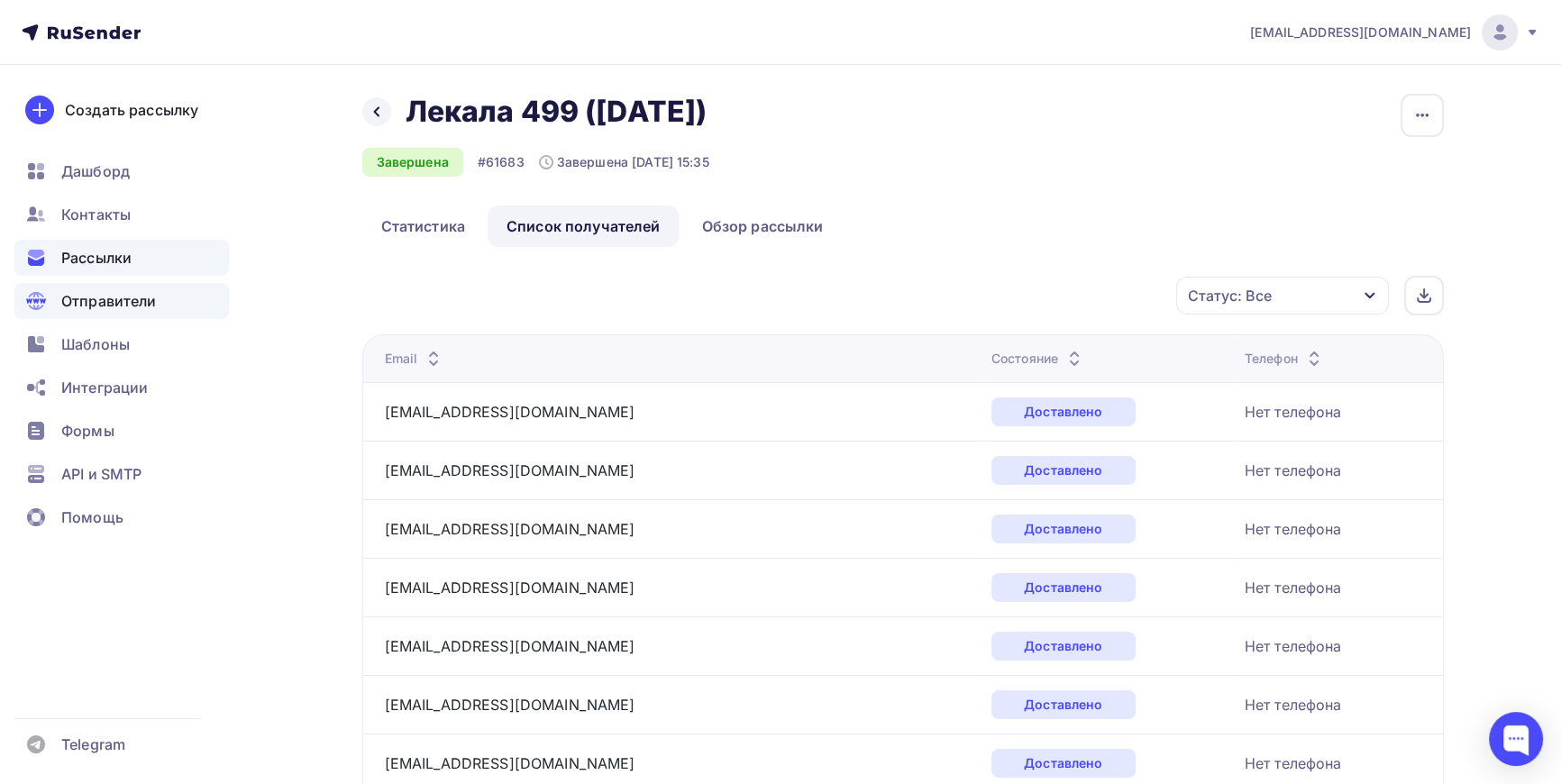
click at [108, 301] on span "Отправители" at bounding box center [109, 301] width 96 height 22
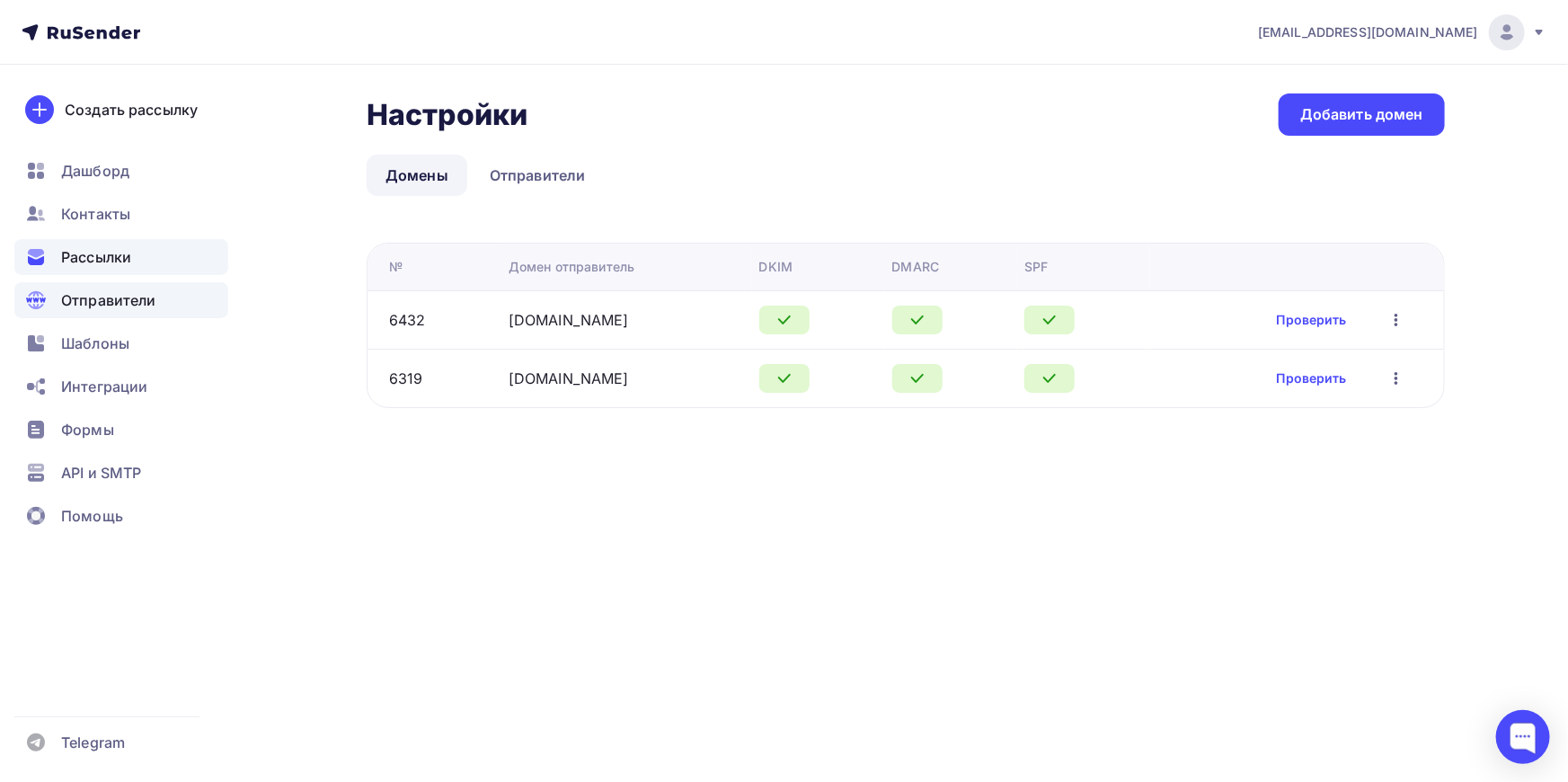
click at [96, 259] on span "Рассылки" at bounding box center [97, 257] width 70 height 22
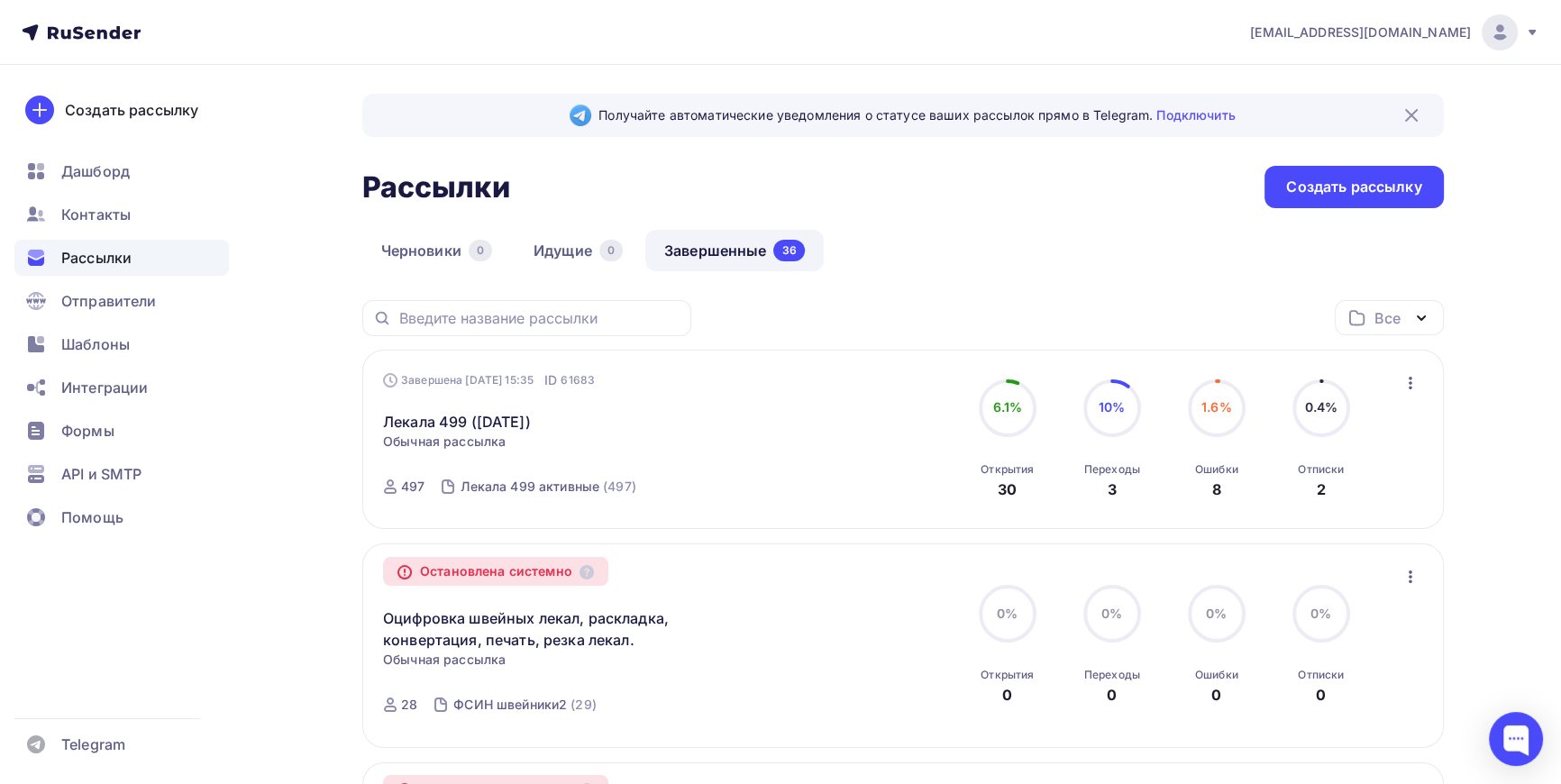
drag, startPoint x: 433, startPoint y: 424, endPoint x: 267, endPoint y: 336, distance: 187.9
click at [737, 246] on link "Завершенные 36" at bounding box center [735, 251] width 179 height 42
click at [461, 421] on link "Лекала 499 ([DATE])" at bounding box center [457, 421] width 148 height 22
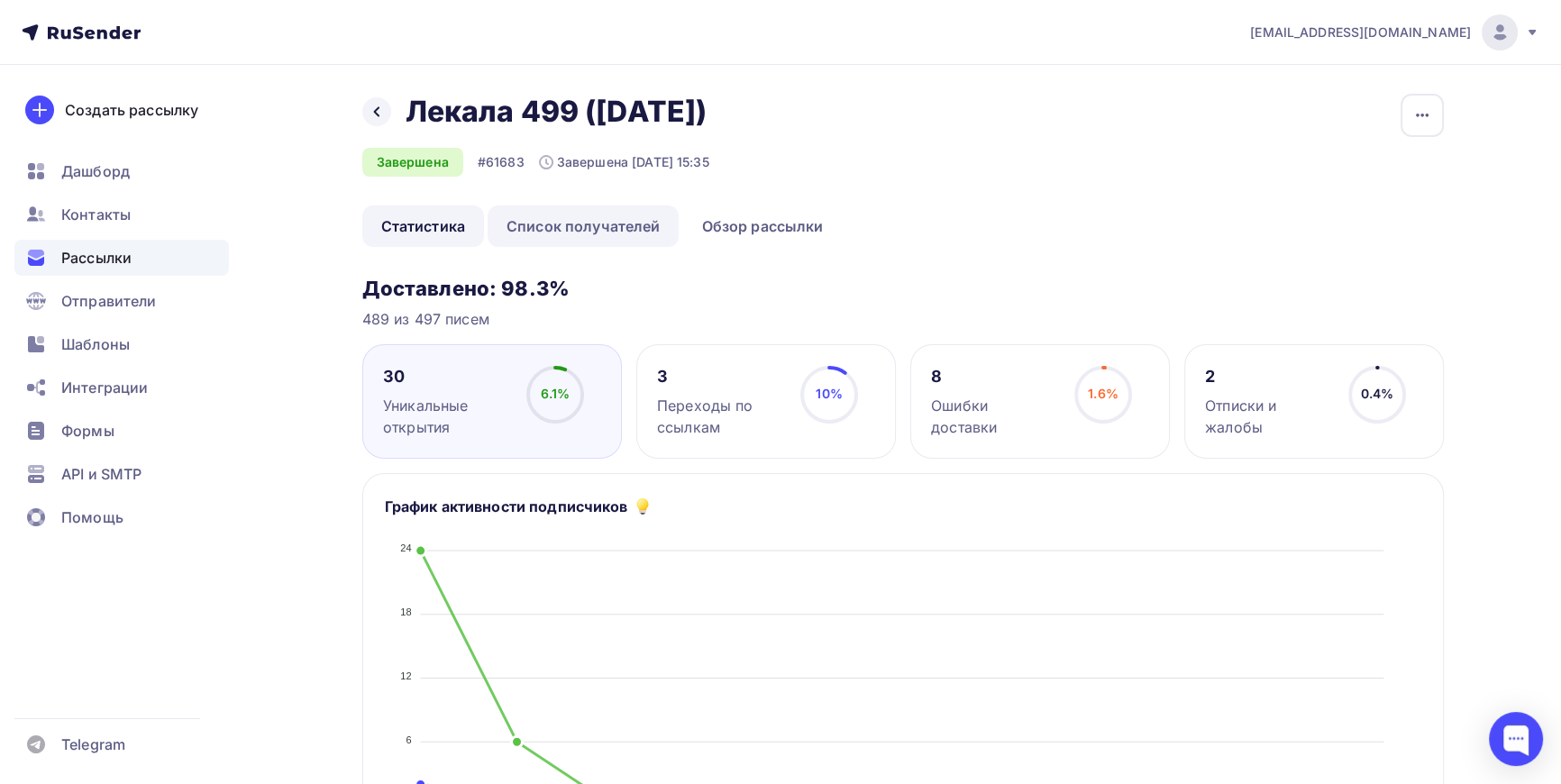
click at [612, 221] on link "Список получателей" at bounding box center [584, 226] width 192 height 42
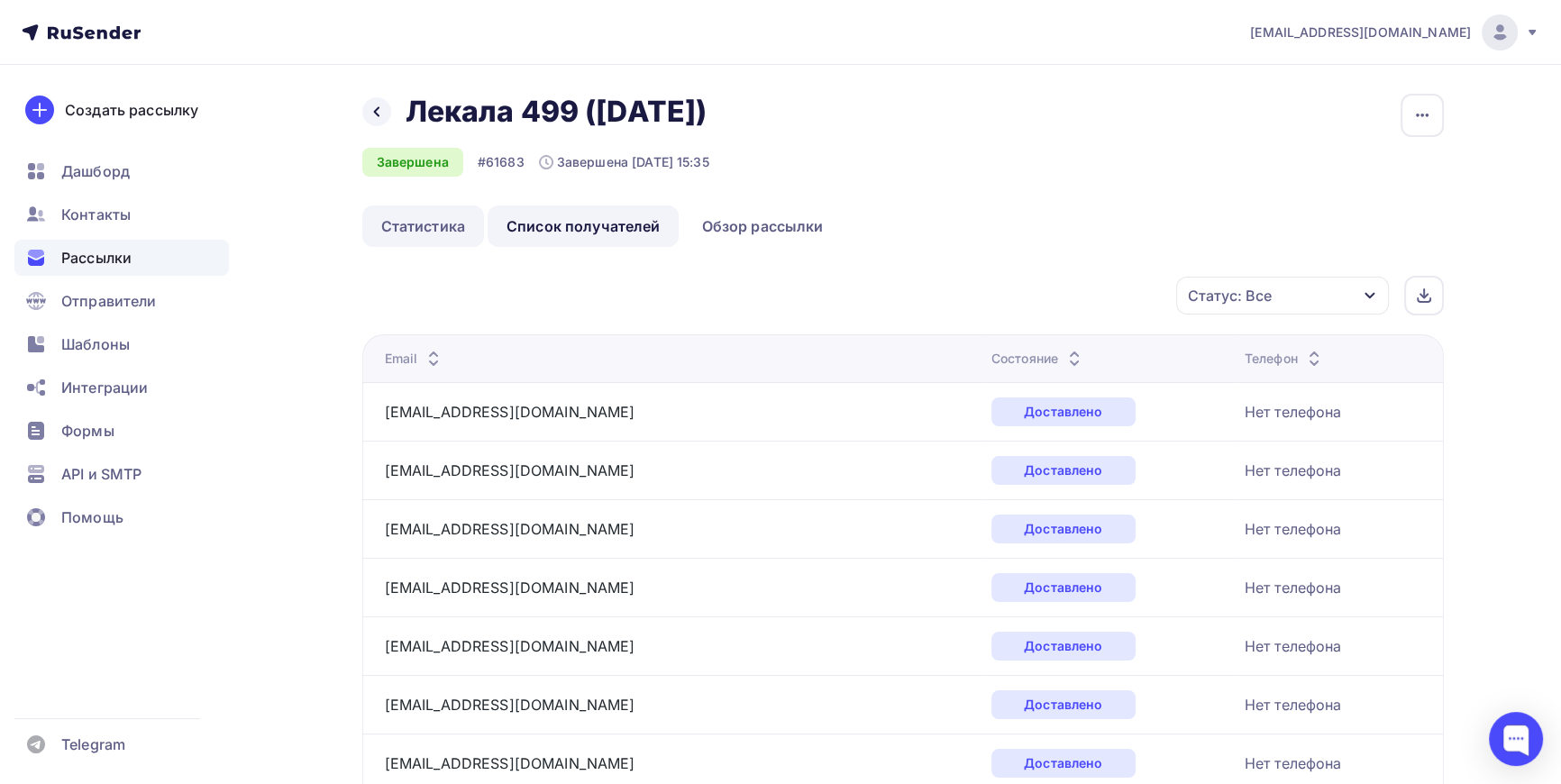
click at [422, 224] on link "Статистика" at bounding box center [423, 226] width 122 height 42
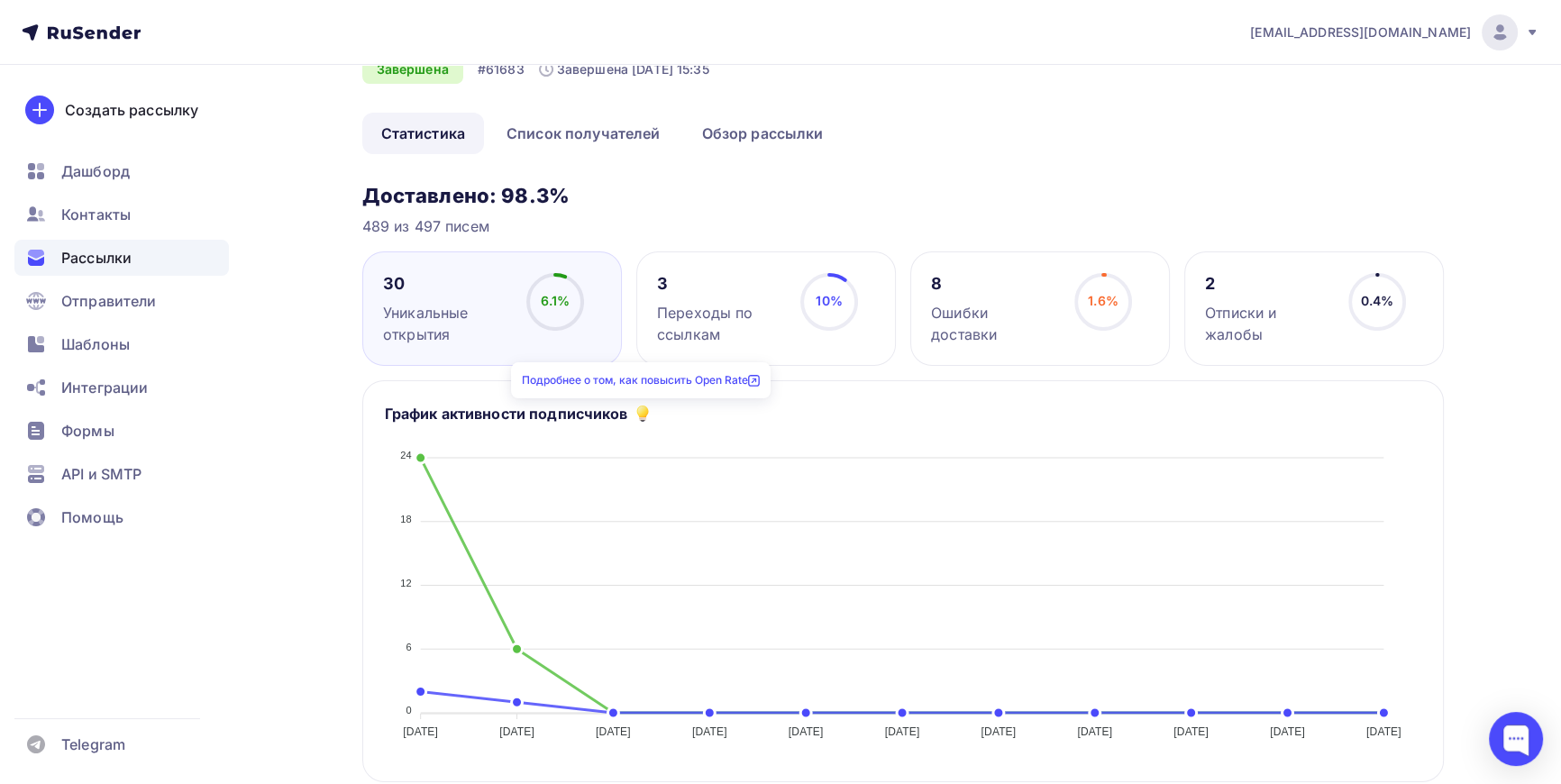
scroll to position [81, 0]
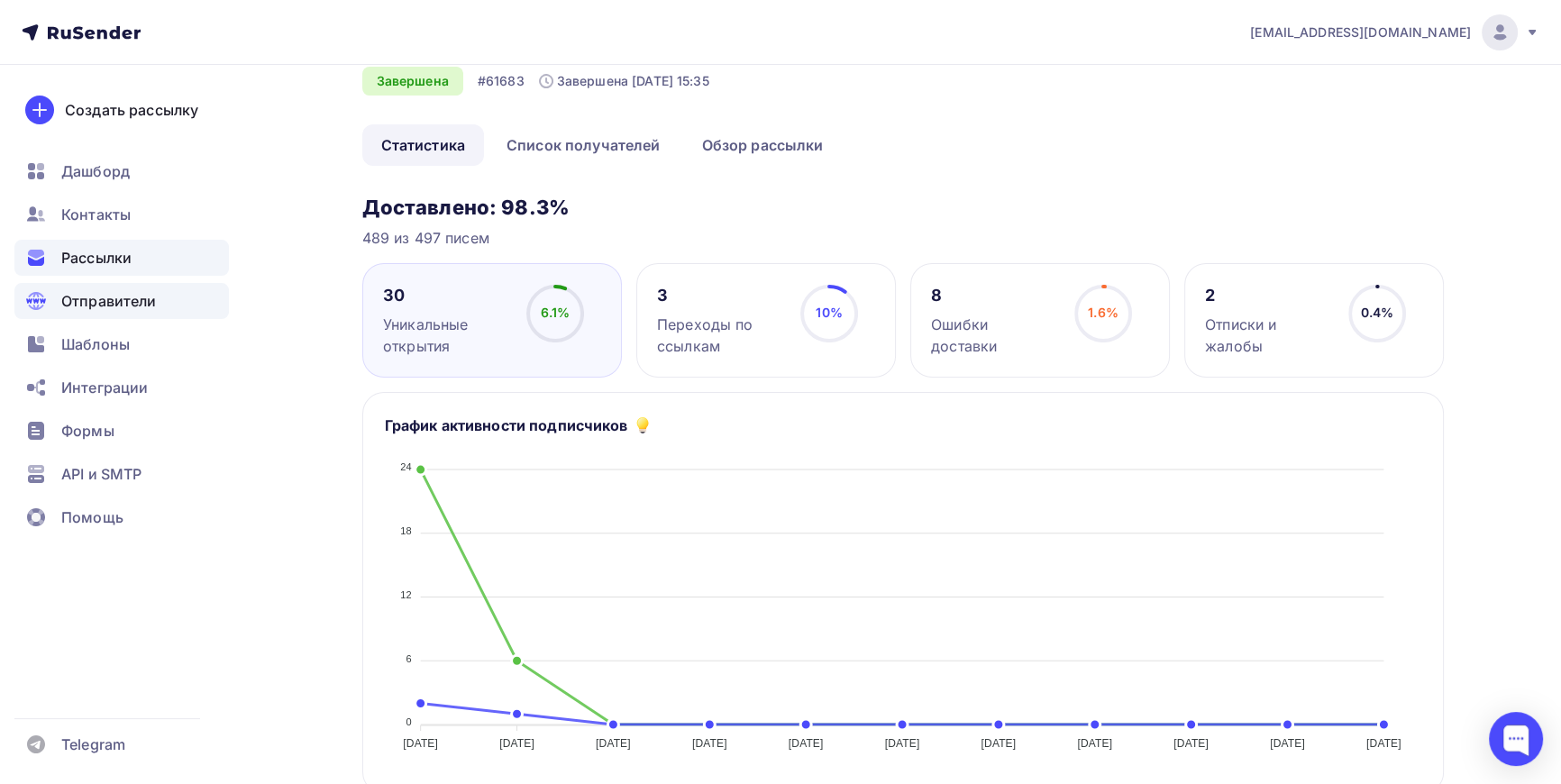
click at [115, 299] on span "Отправители" at bounding box center [109, 301] width 96 height 22
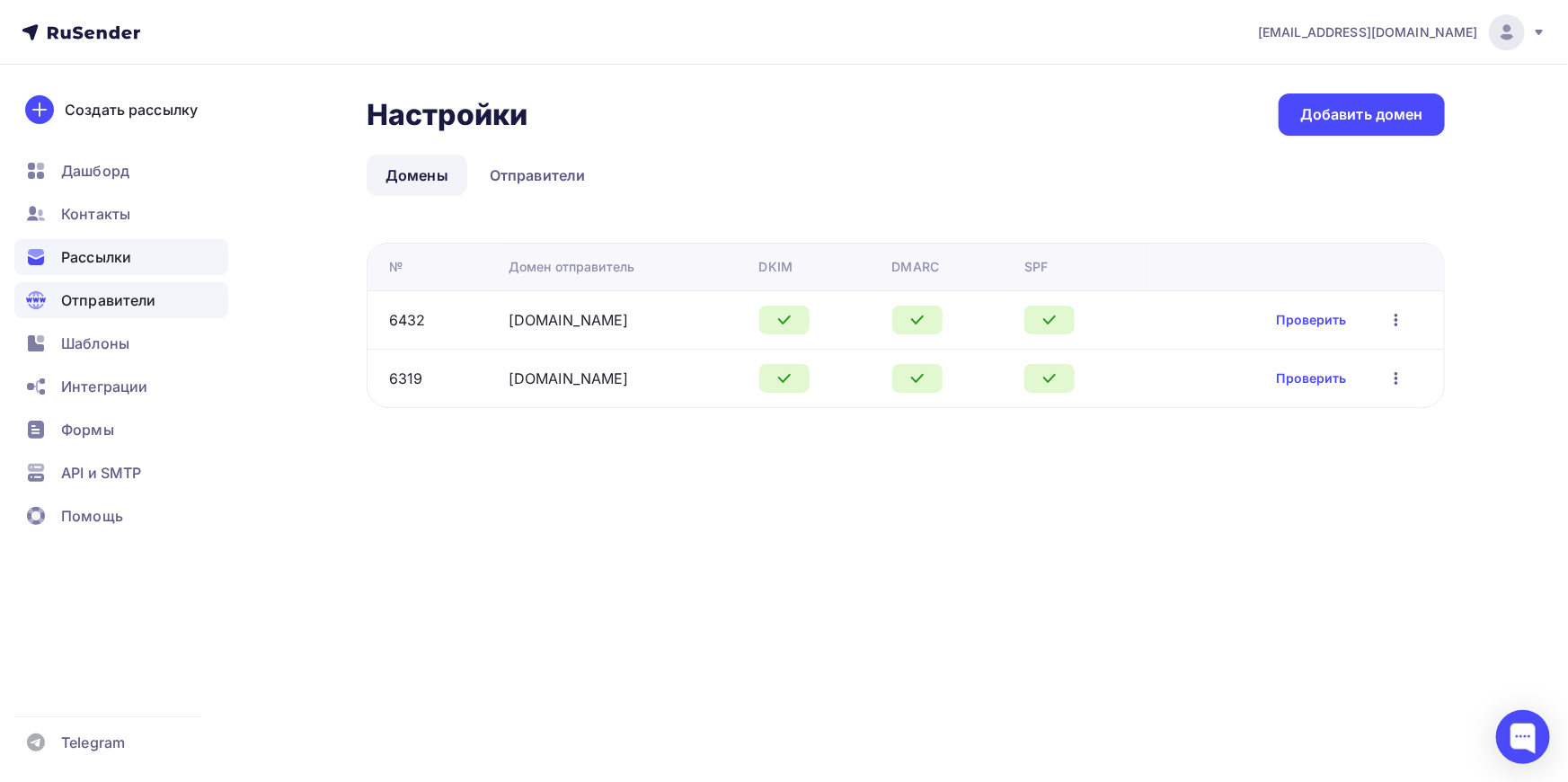
click at [85, 265] on span "Рассылки" at bounding box center [97, 257] width 70 height 22
